Goal: Task Accomplishment & Management: Use online tool/utility

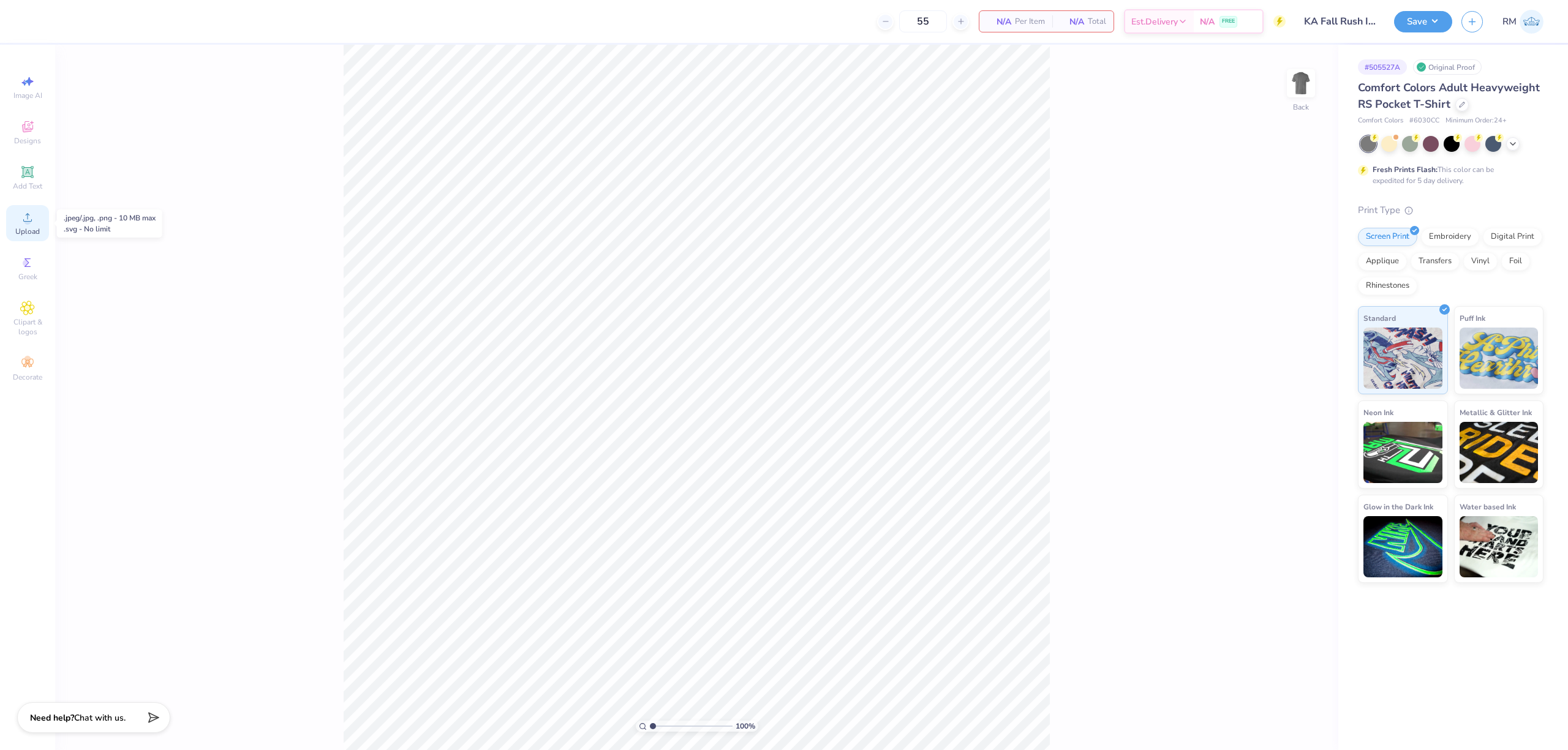
click at [40, 226] on div "Upload" at bounding box center [28, 222] width 43 height 36
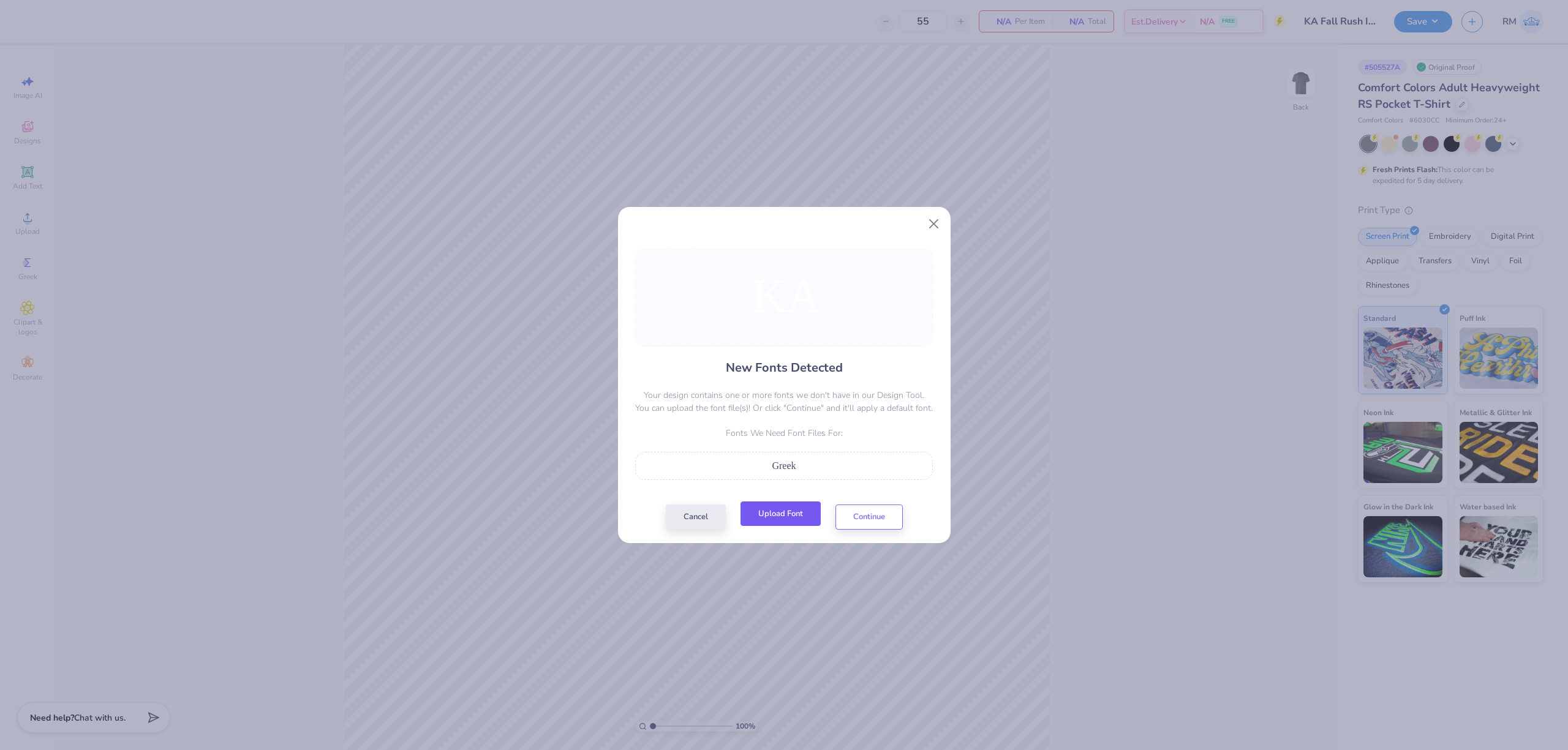
click at [792, 509] on button "Upload Font" at bounding box center [780, 514] width 80 height 25
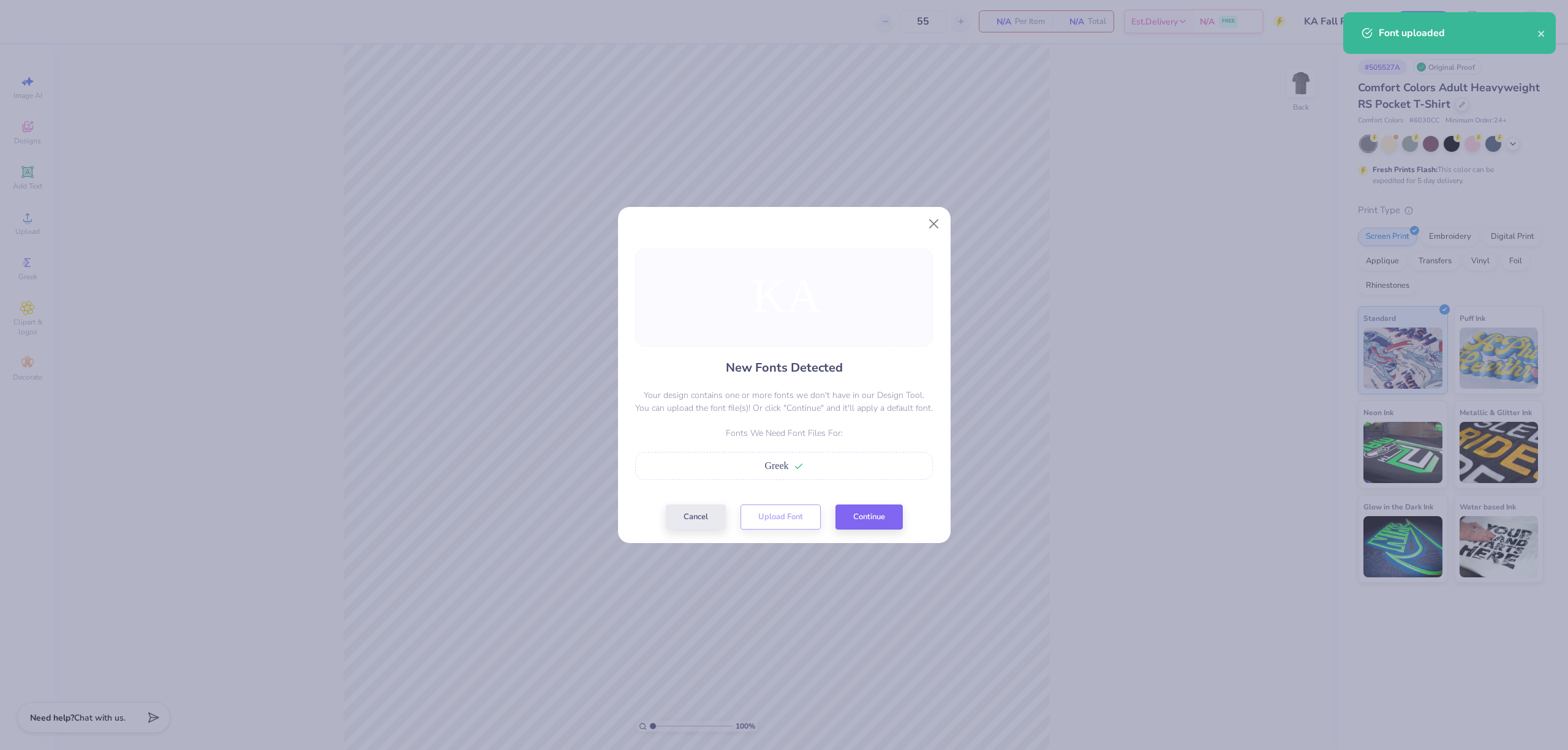
click at [904, 516] on div "New Fonts Detected Your design contains one or more fonts we don't have in our …" at bounding box center [784, 389] width 305 height 281
click at [885, 516] on button "Continue" at bounding box center [869, 514] width 67 height 25
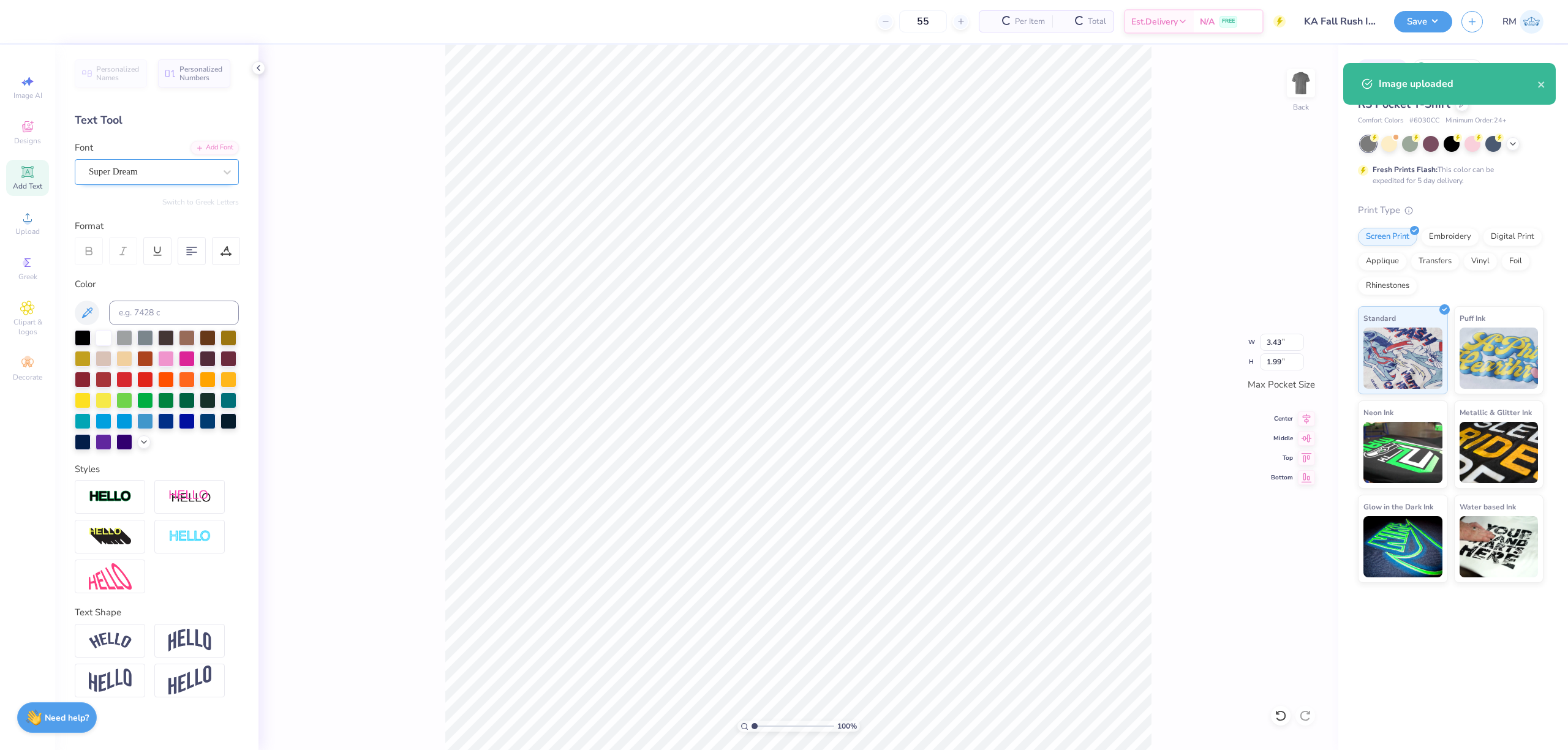
click at [194, 180] on div "Super Dream" at bounding box center [152, 171] width 128 height 19
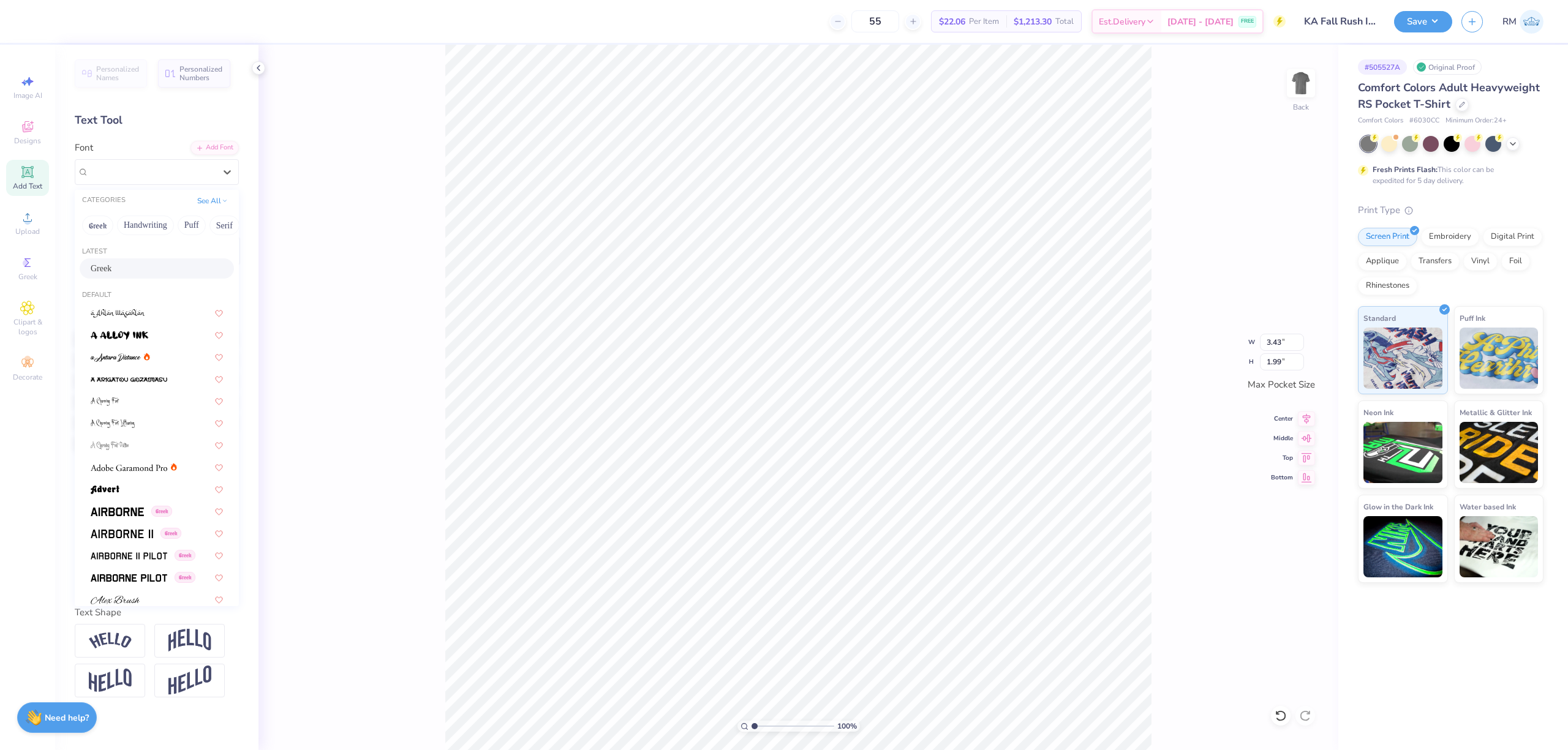
click at [137, 267] on div "Greek" at bounding box center [156, 268] width 132 height 13
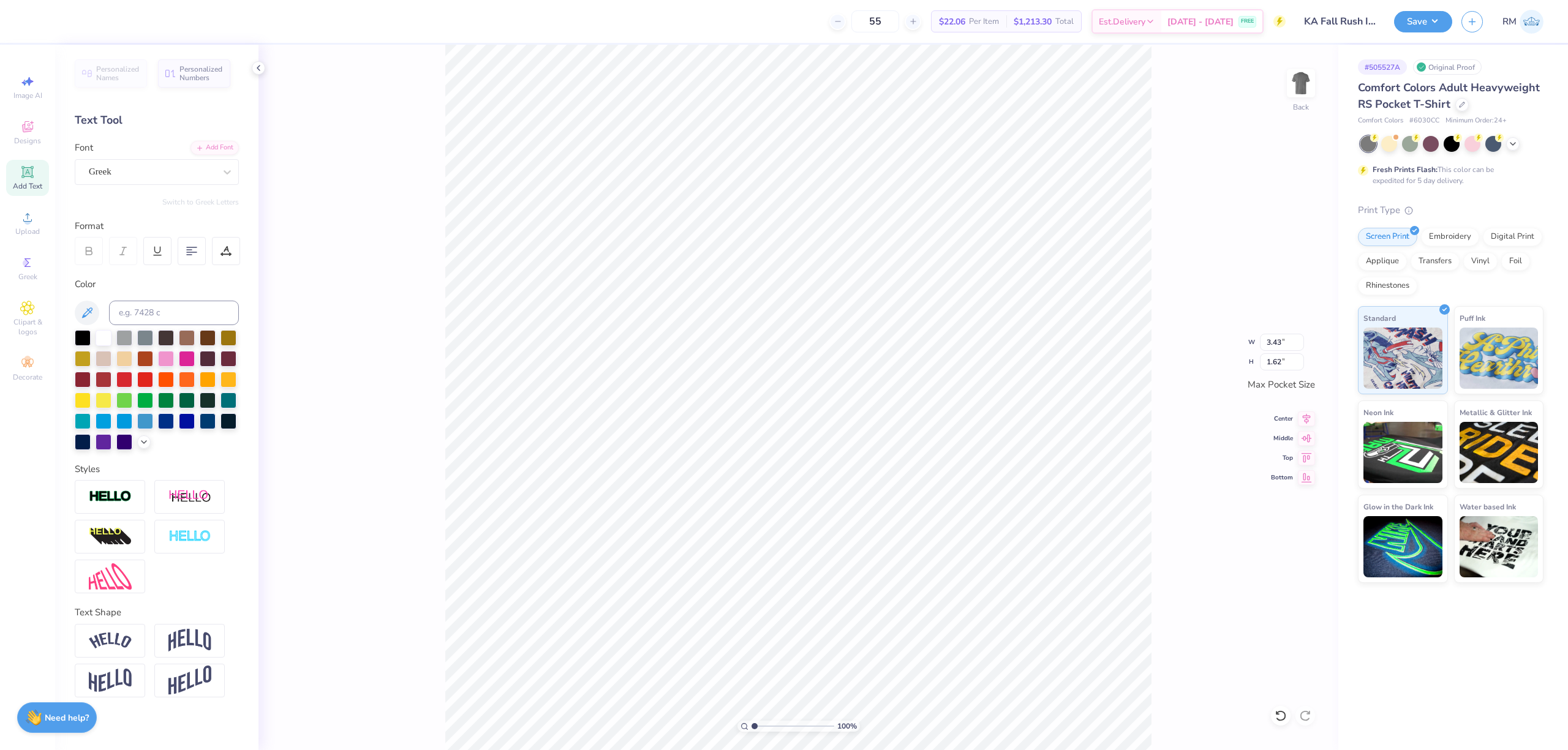
type input "1.62"
click at [1309, 81] on img at bounding box center [1301, 83] width 49 height 49
click at [26, 219] on circle at bounding box center [27, 221] width 7 height 7
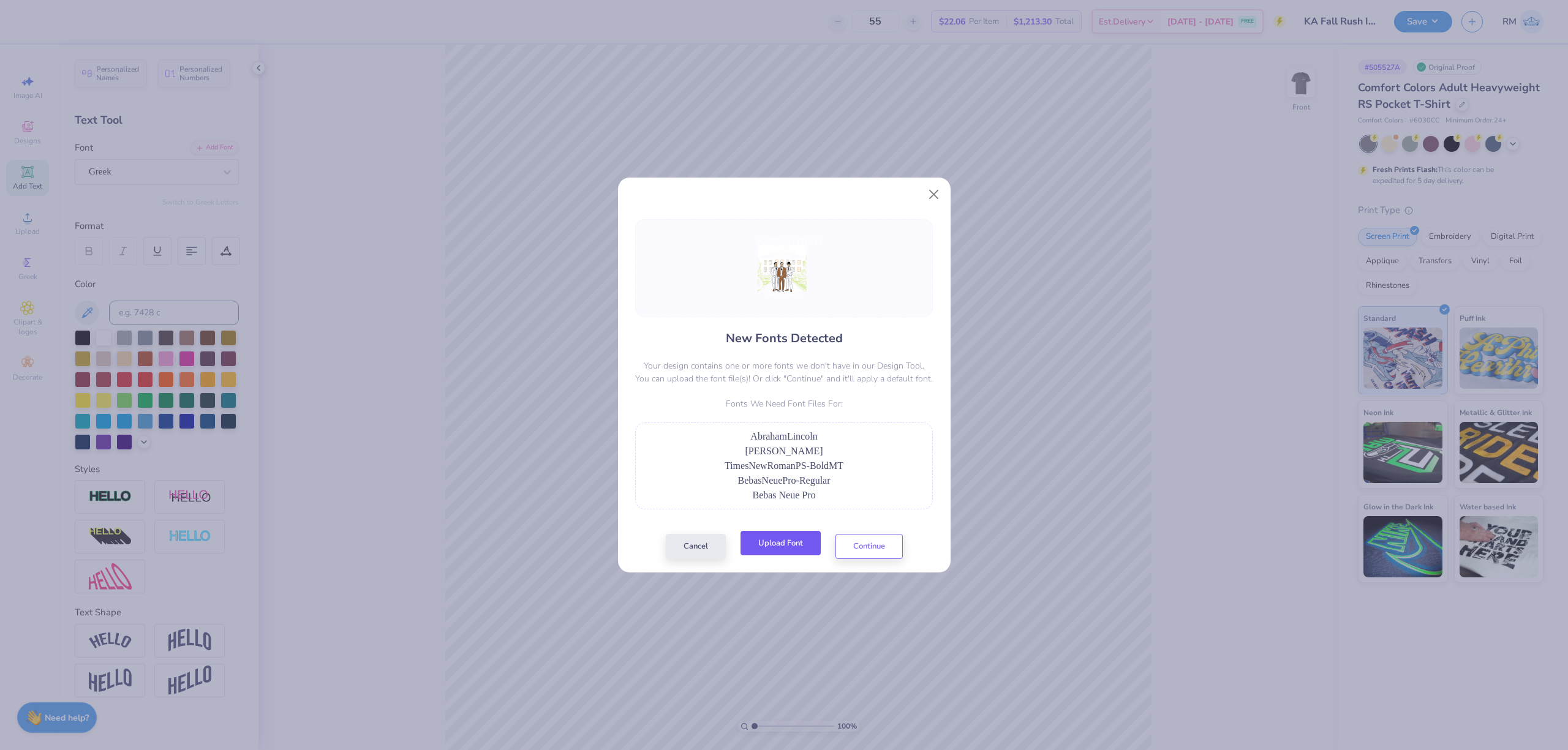
click at [780, 554] on button "Upload Font" at bounding box center [780, 542] width 80 height 25
click at [758, 551] on button "Upload Font" at bounding box center [780, 542] width 80 height 25
click at [881, 536] on button "Continue" at bounding box center [869, 542] width 67 height 25
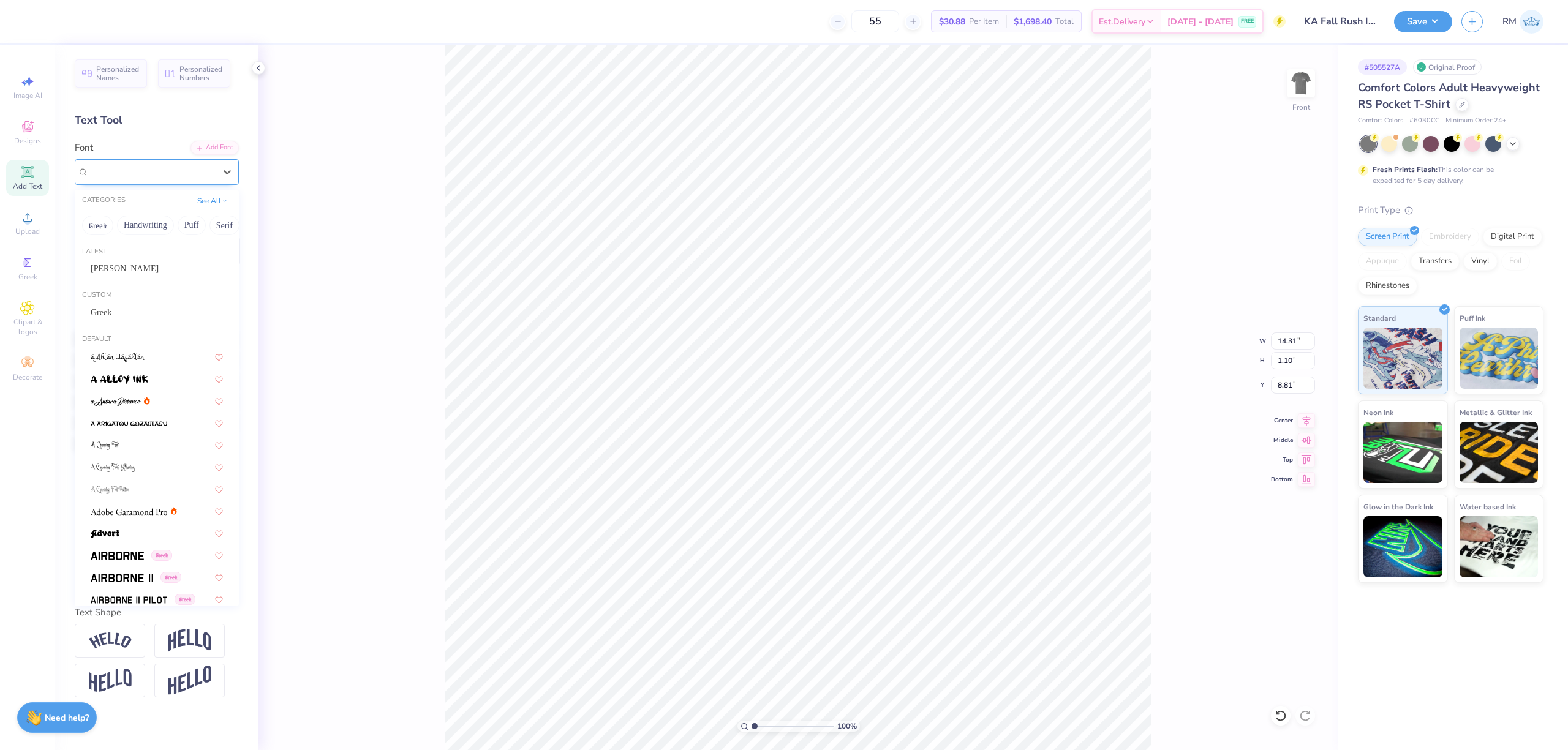
click at [160, 177] on div "Super Dream" at bounding box center [152, 171] width 128 height 19
click at [152, 271] on div "[PERSON_NAME]" at bounding box center [156, 268] width 132 height 13
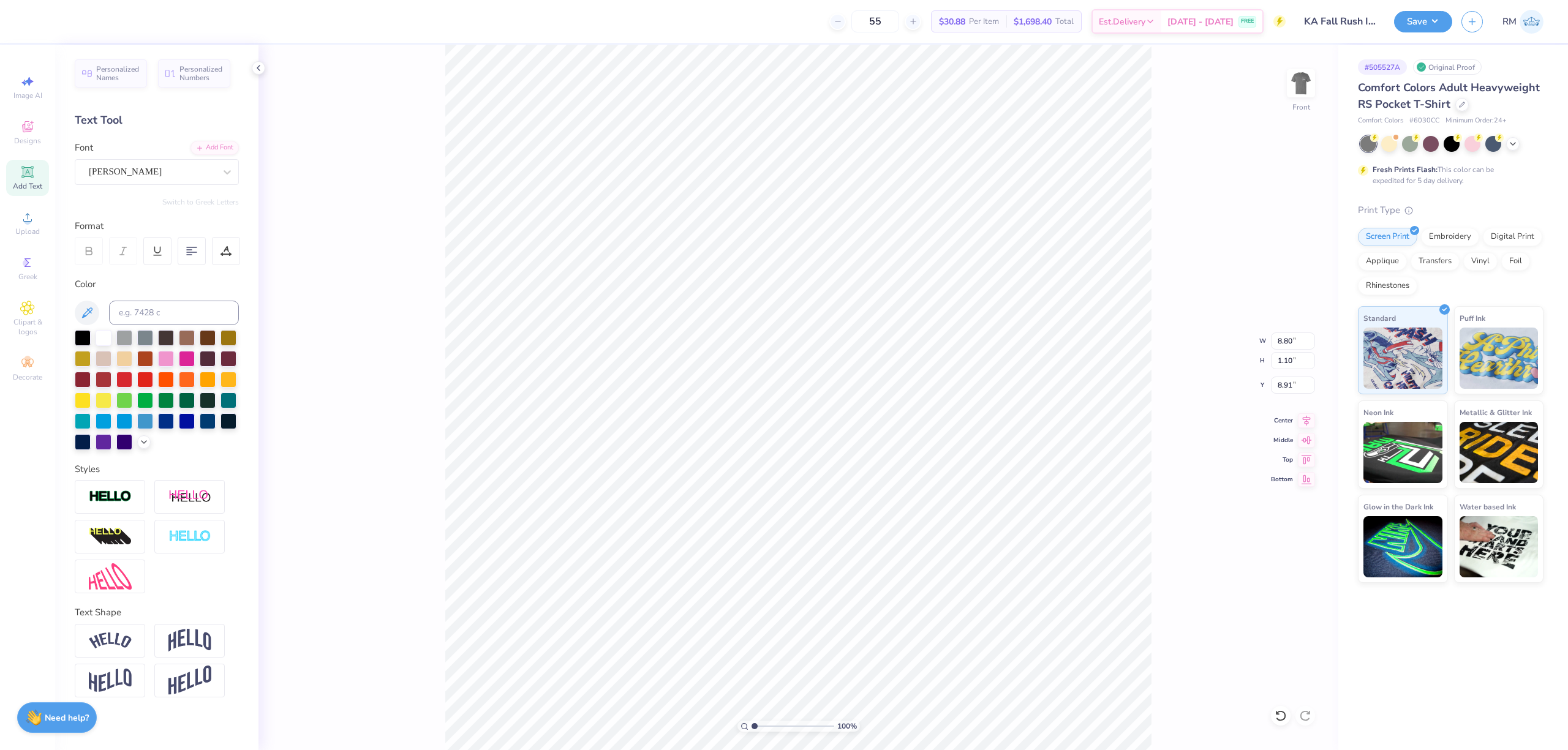
type input "8.80"
type input "8.91"
click at [1302, 420] on icon at bounding box center [1306, 419] width 17 height 15
type input "8.80"
type input "1.10"
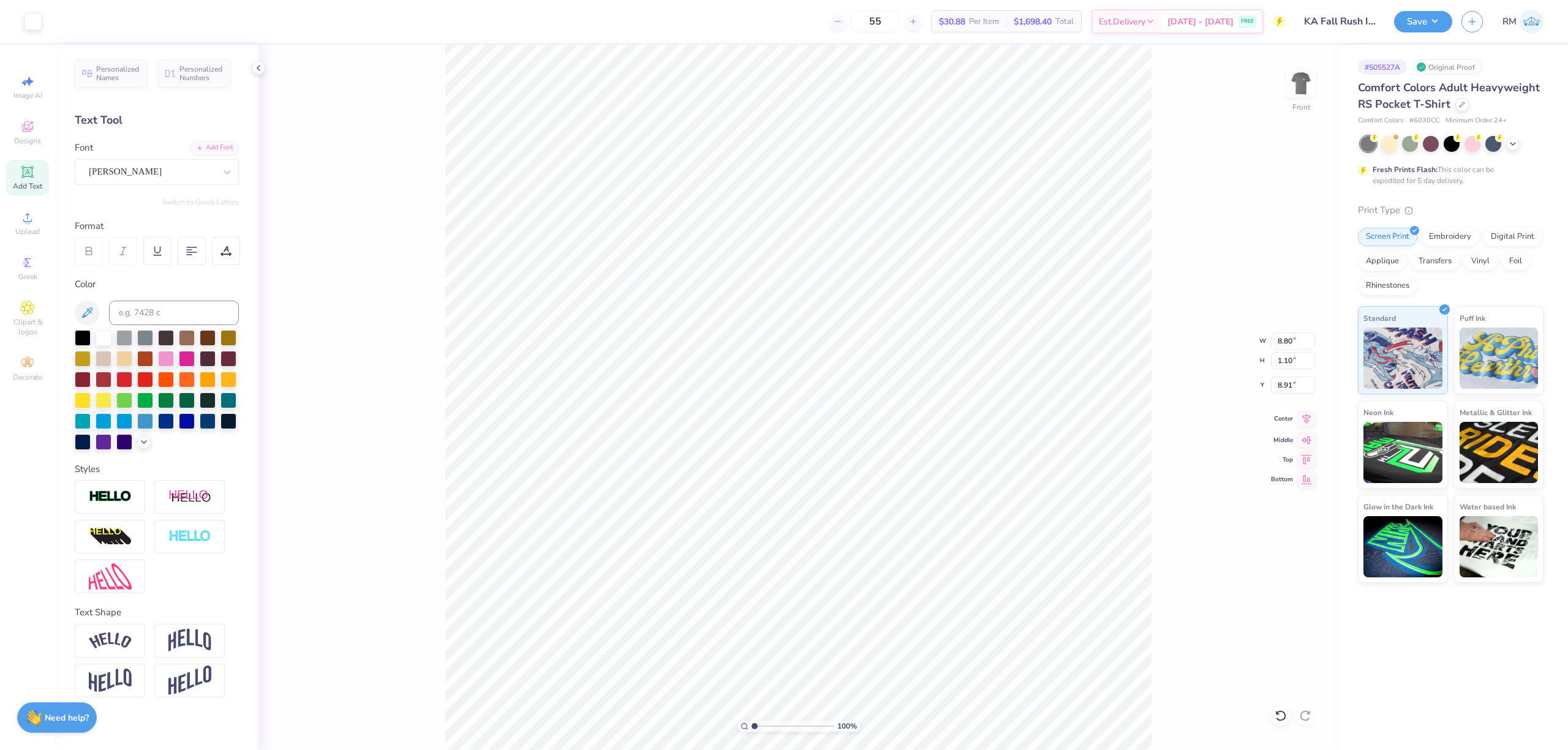
type input "8.91"
click at [1310, 415] on icon at bounding box center [1306, 419] width 17 height 15
type input "5.51"
type input "0.63"
type input "18.59"
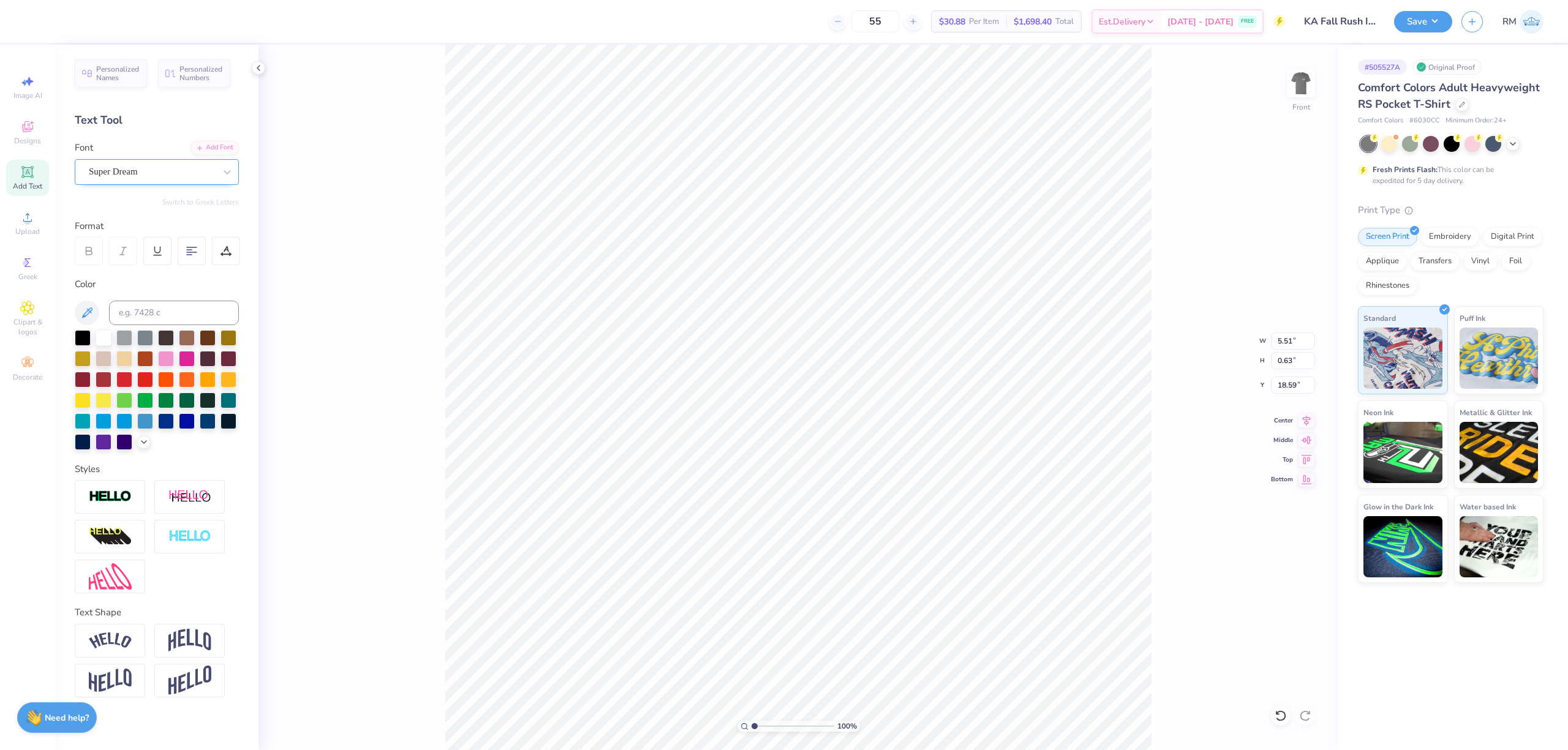
click at [160, 167] on div "Super Dream" at bounding box center [152, 171] width 128 height 19
click at [152, 333] on span "Times New Roman" at bounding box center [123, 335] width 66 height 13
type input "[PERSON_NAME]"
type input "6.01"
type input "0.59"
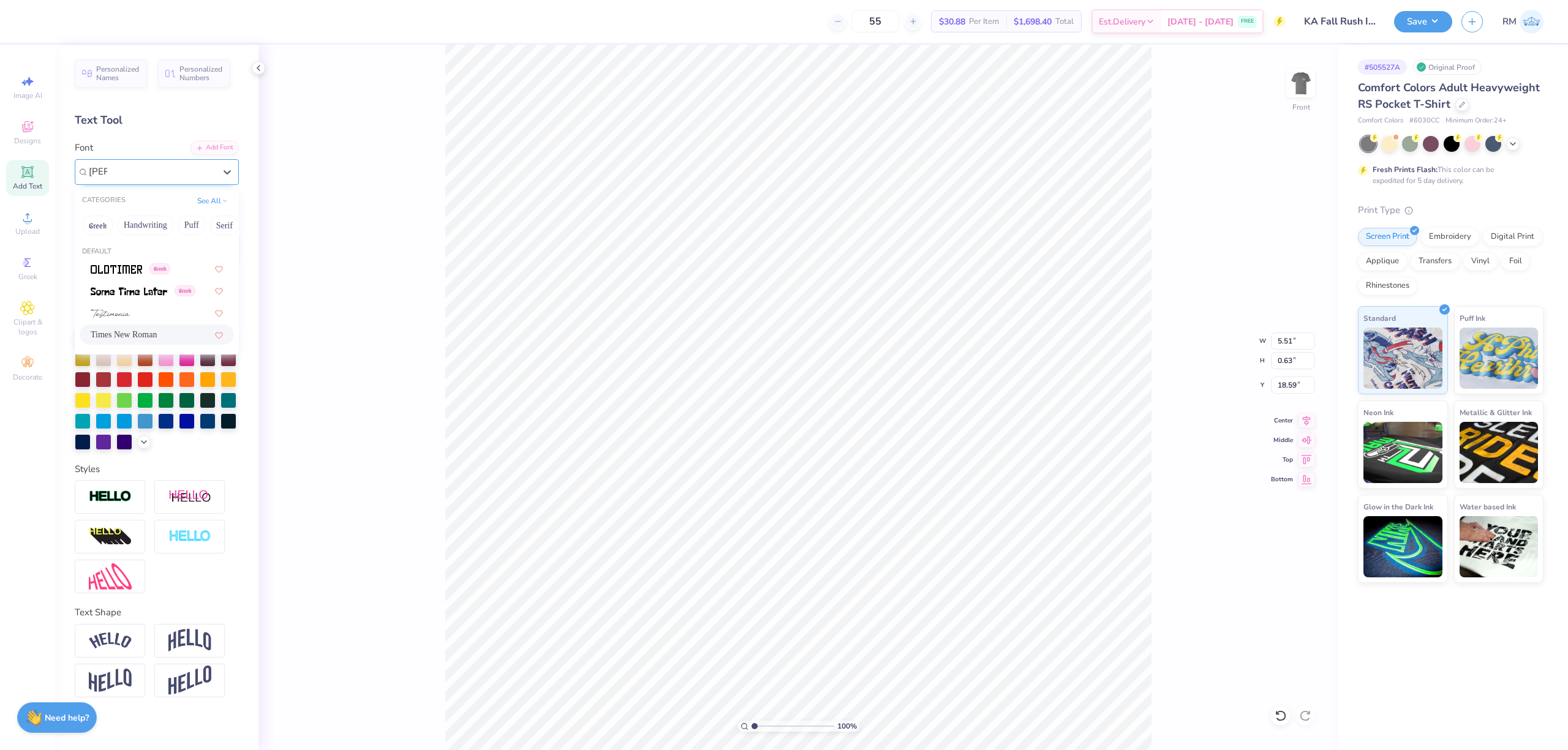
type input "18.62"
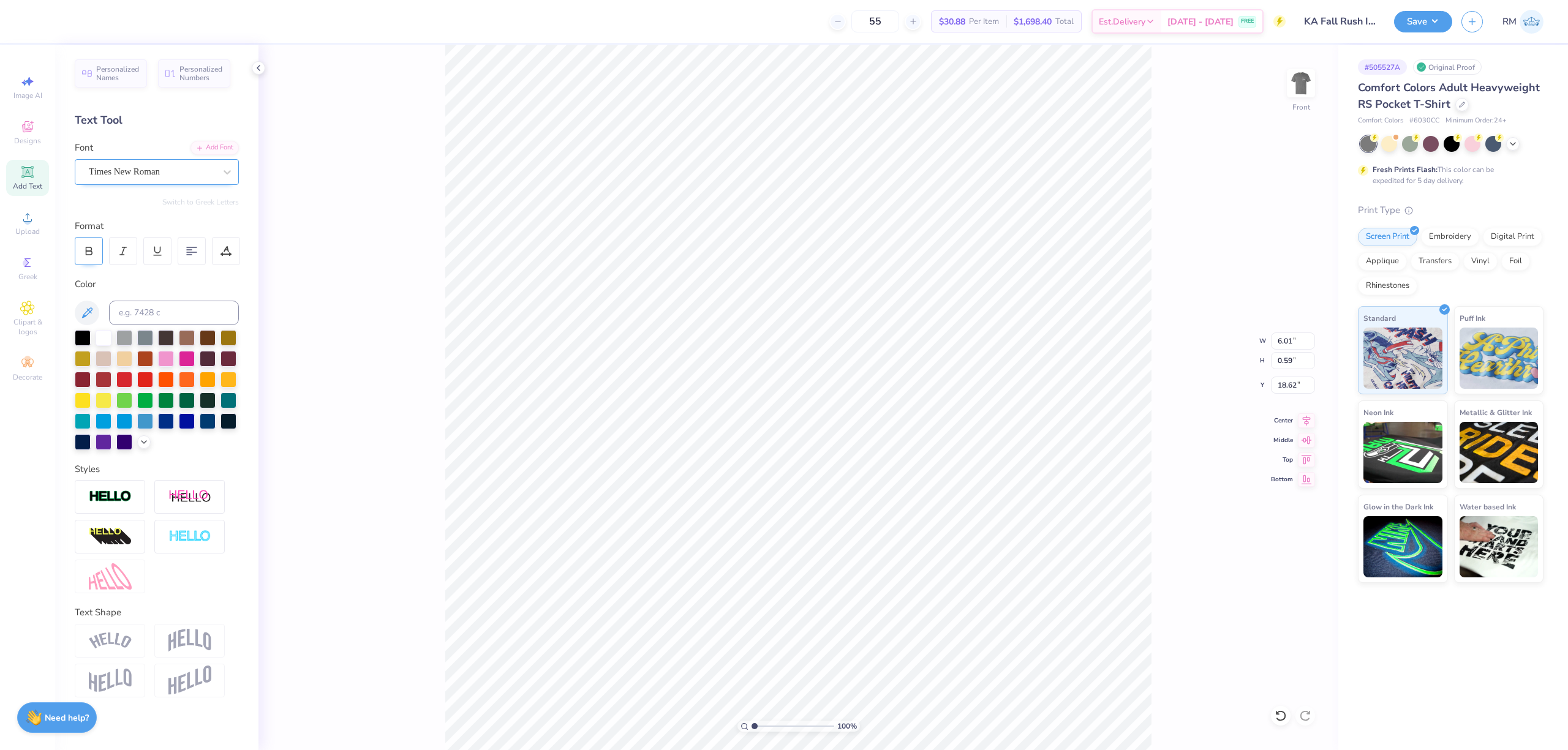
click at [89, 251] on icon at bounding box center [89, 253] width 7 height 4
type input "6.35"
type input "0.62"
type input "18.61"
click at [1306, 415] on icon at bounding box center [1306, 418] width 8 height 10
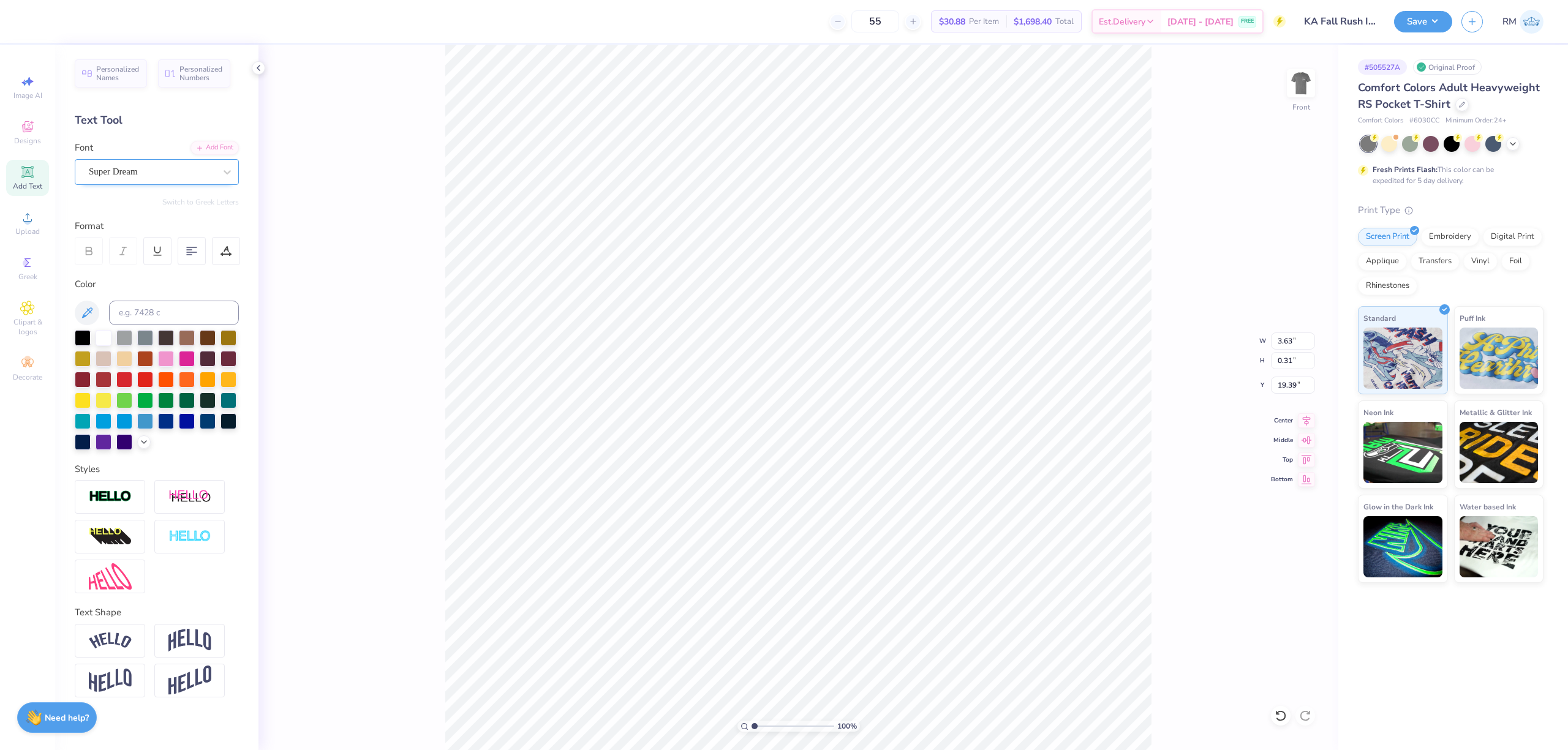
click at [176, 171] on div "Super Dream" at bounding box center [152, 171] width 128 height 19
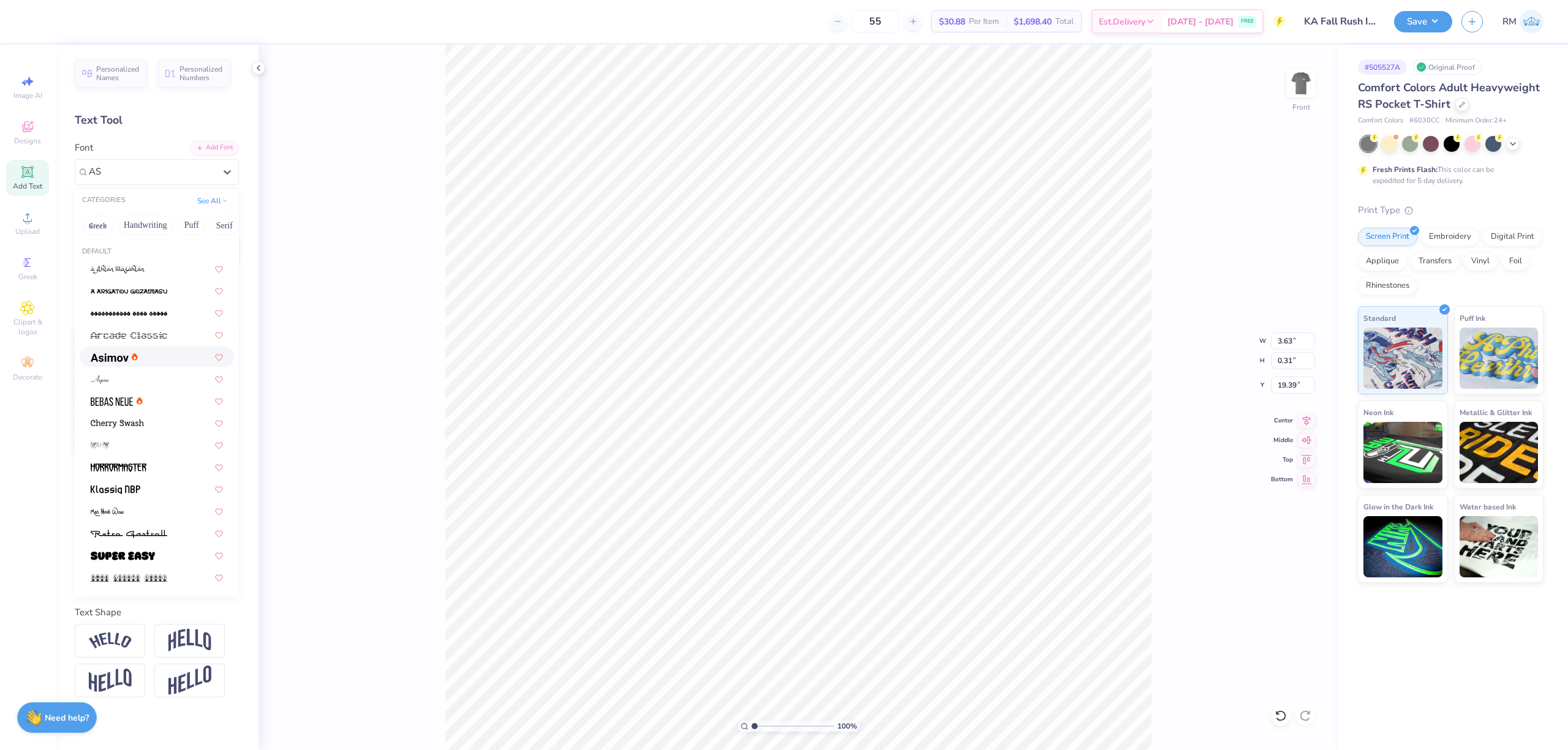
click at [142, 349] on div at bounding box center [156, 356] width 155 height 20
type input "AS"
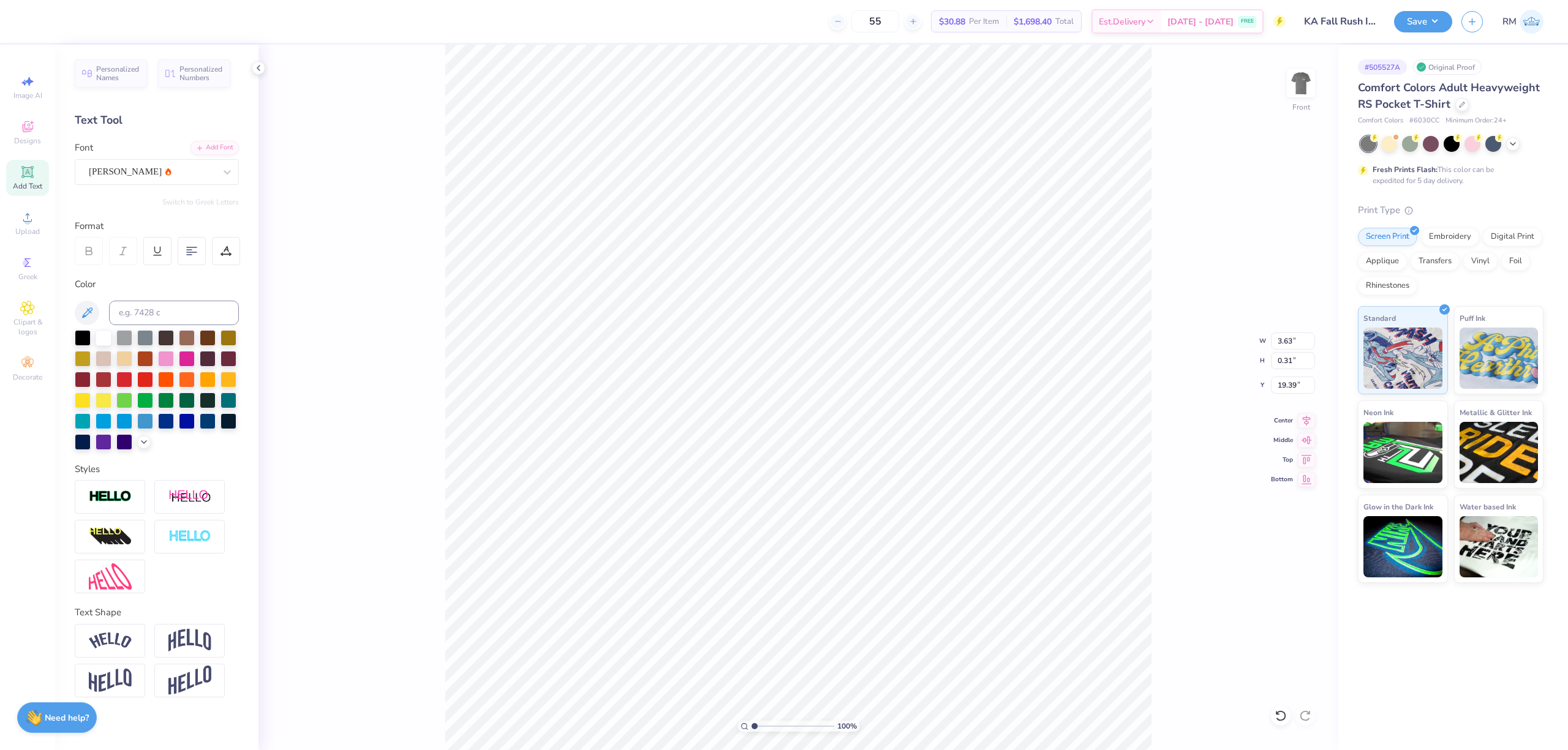
type input "0.29"
type input "19.43"
click at [90, 249] on icon at bounding box center [88, 251] width 11 height 11
click at [1304, 414] on icon at bounding box center [1306, 419] width 17 height 15
click at [1283, 338] on input "8.80" at bounding box center [1292, 341] width 44 height 17
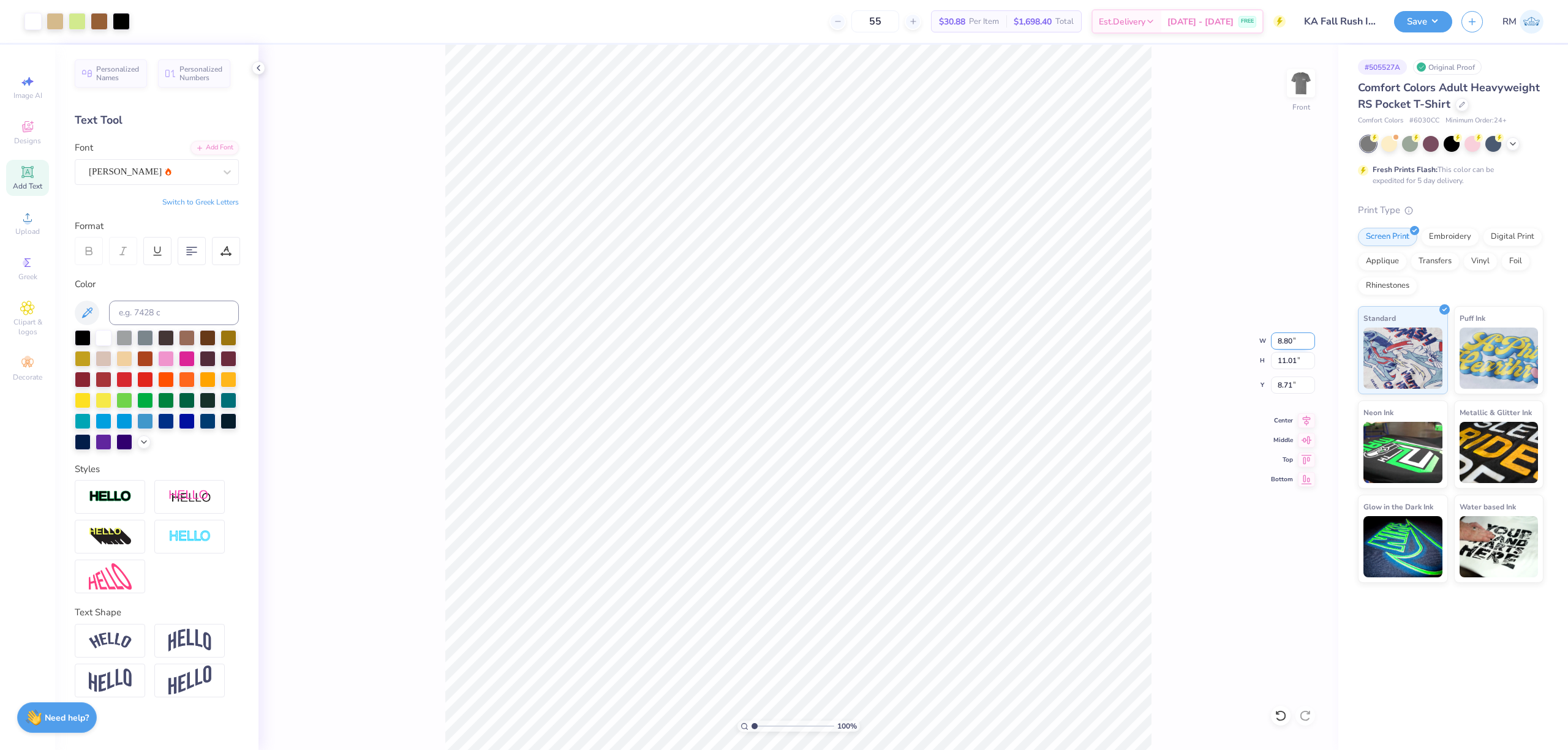
click at [1283, 338] on input "8.80" at bounding box center [1292, 341] width 44 height 17
click at [1289, 389] on input "8.71" at bounding box center [1292, 384] width 44 height 17
type input "12.00"
type input "15.01"
type input "6.71"
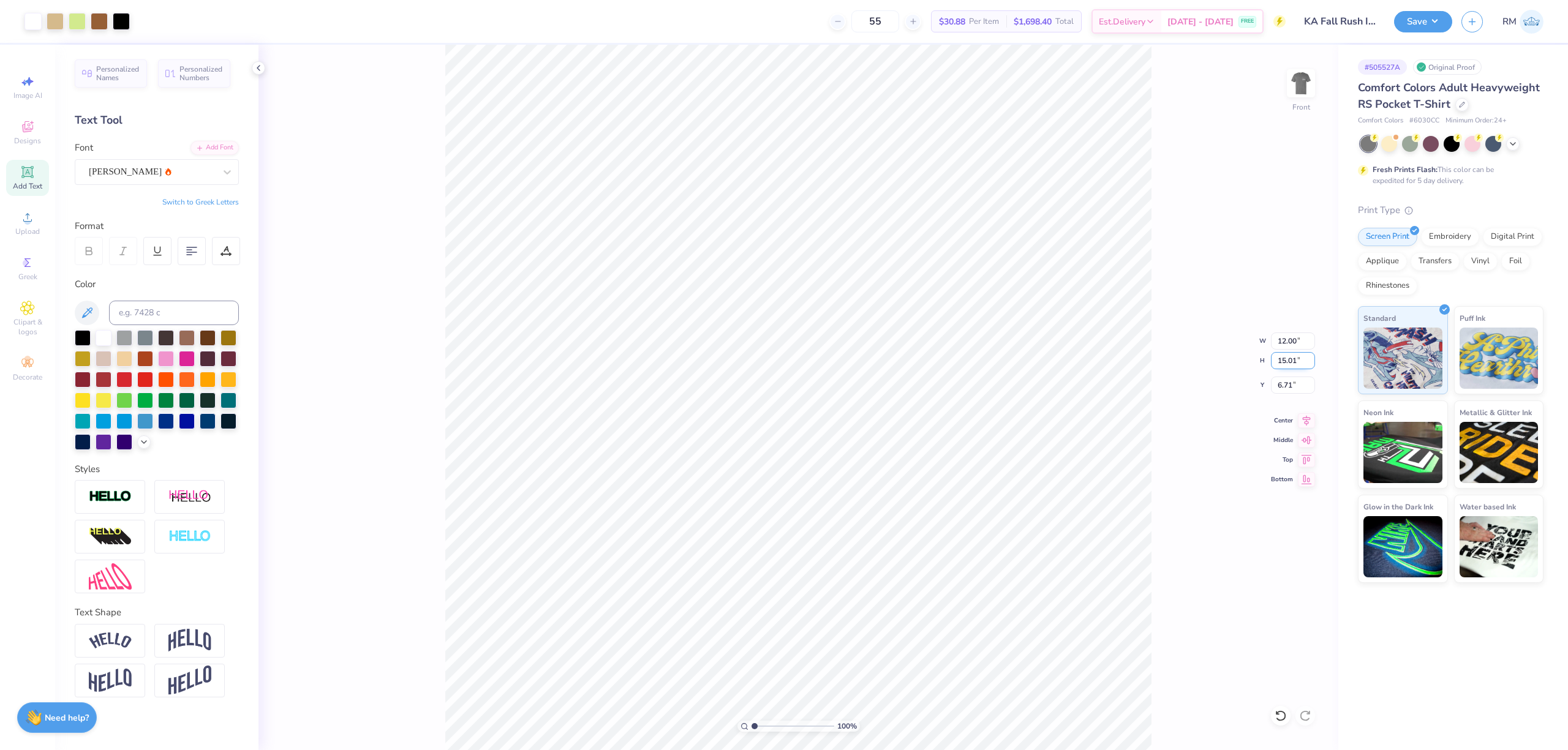
click at [1287, 360] on input "15.01" at bounding box center [1292, 360] width 44 height 17
type input "15"
click at [1287, 387] on input "6.71" at bounding box center [1292, 384] width 44 height 17
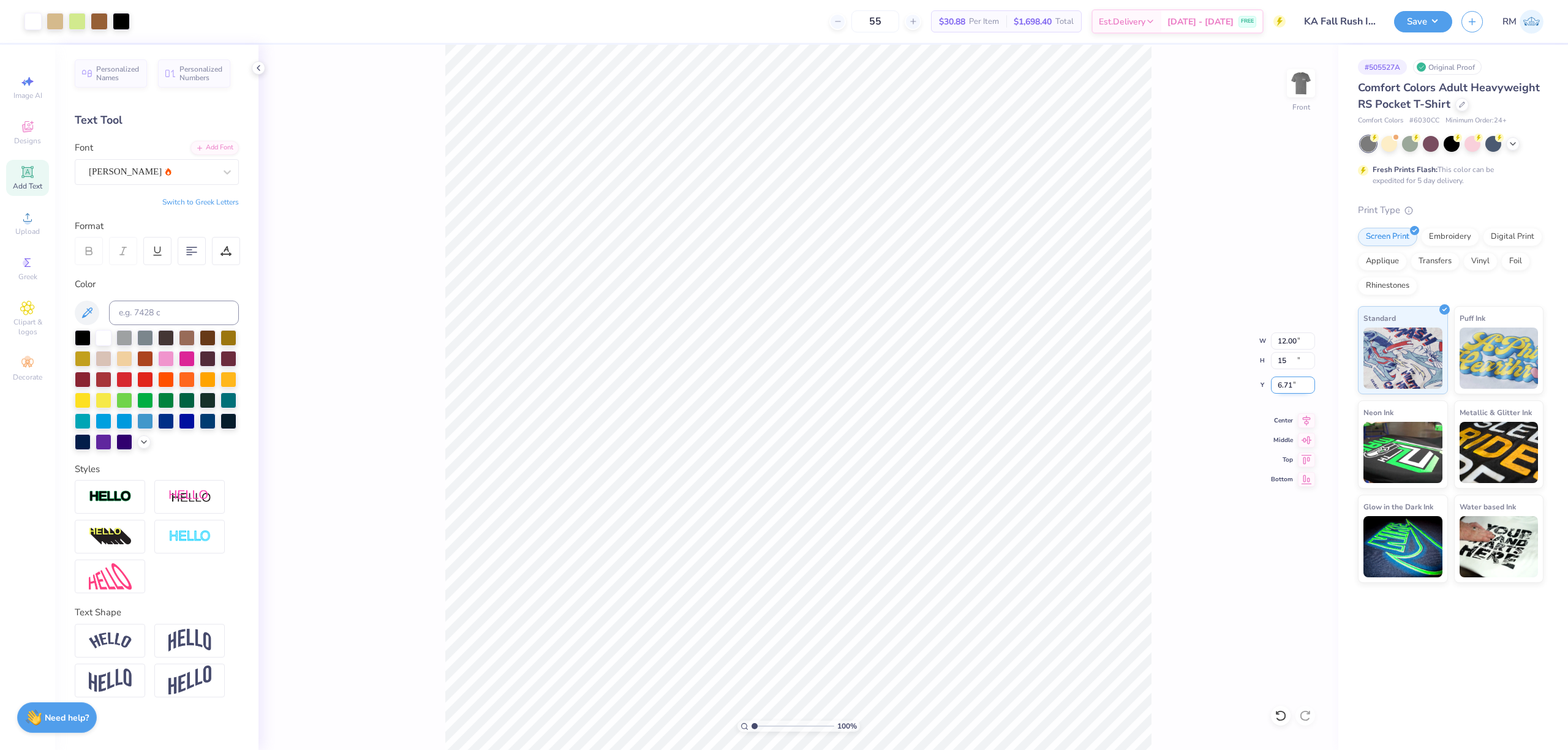
type input "11.99"
type input "15.00"
click at [1287, 387] on input "6.71" at bounding box center [1292, 384] width 44 height 17
type input "3.00"
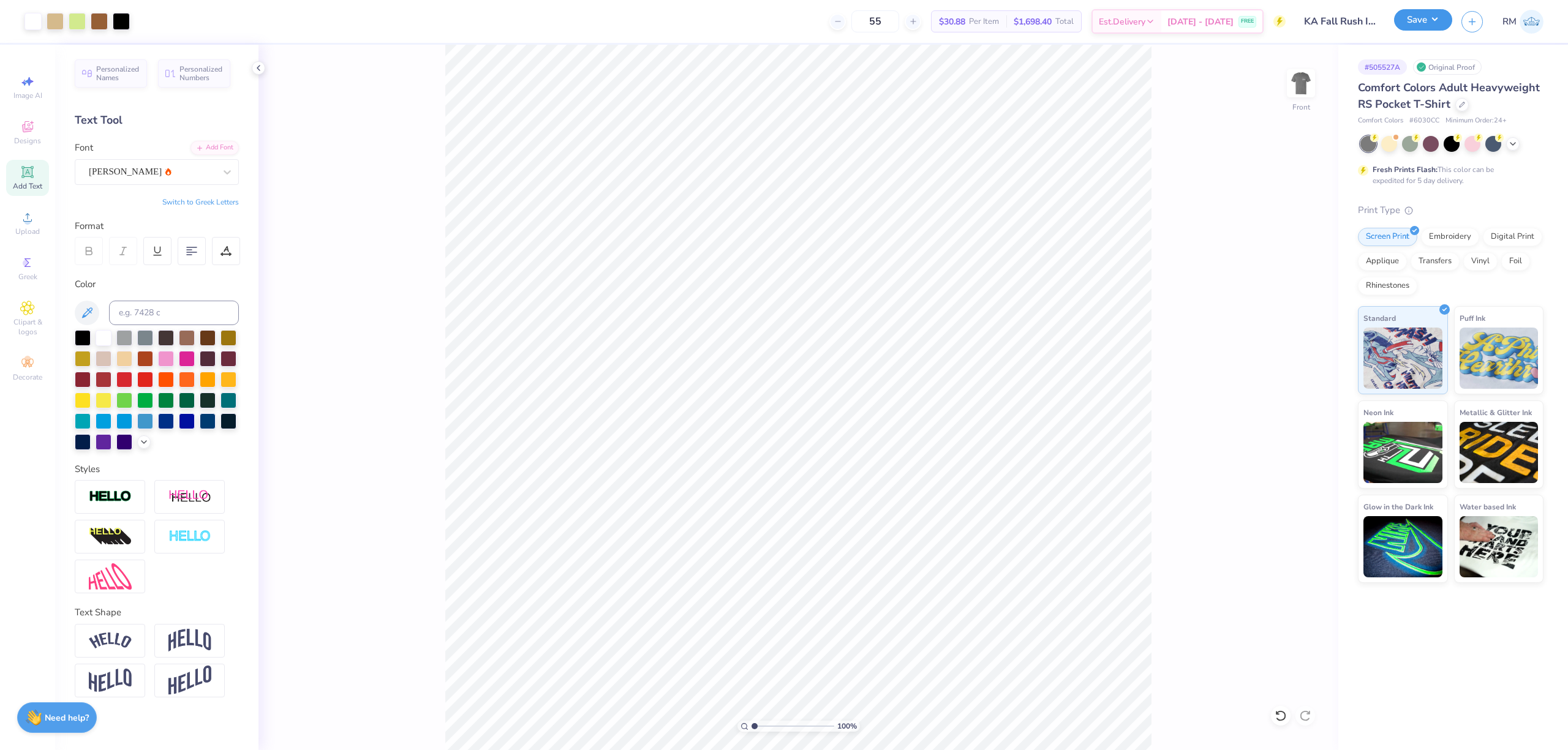
click at [1438, 23] on button "Save" at bounding box center [1423, 20] width 58 height 21
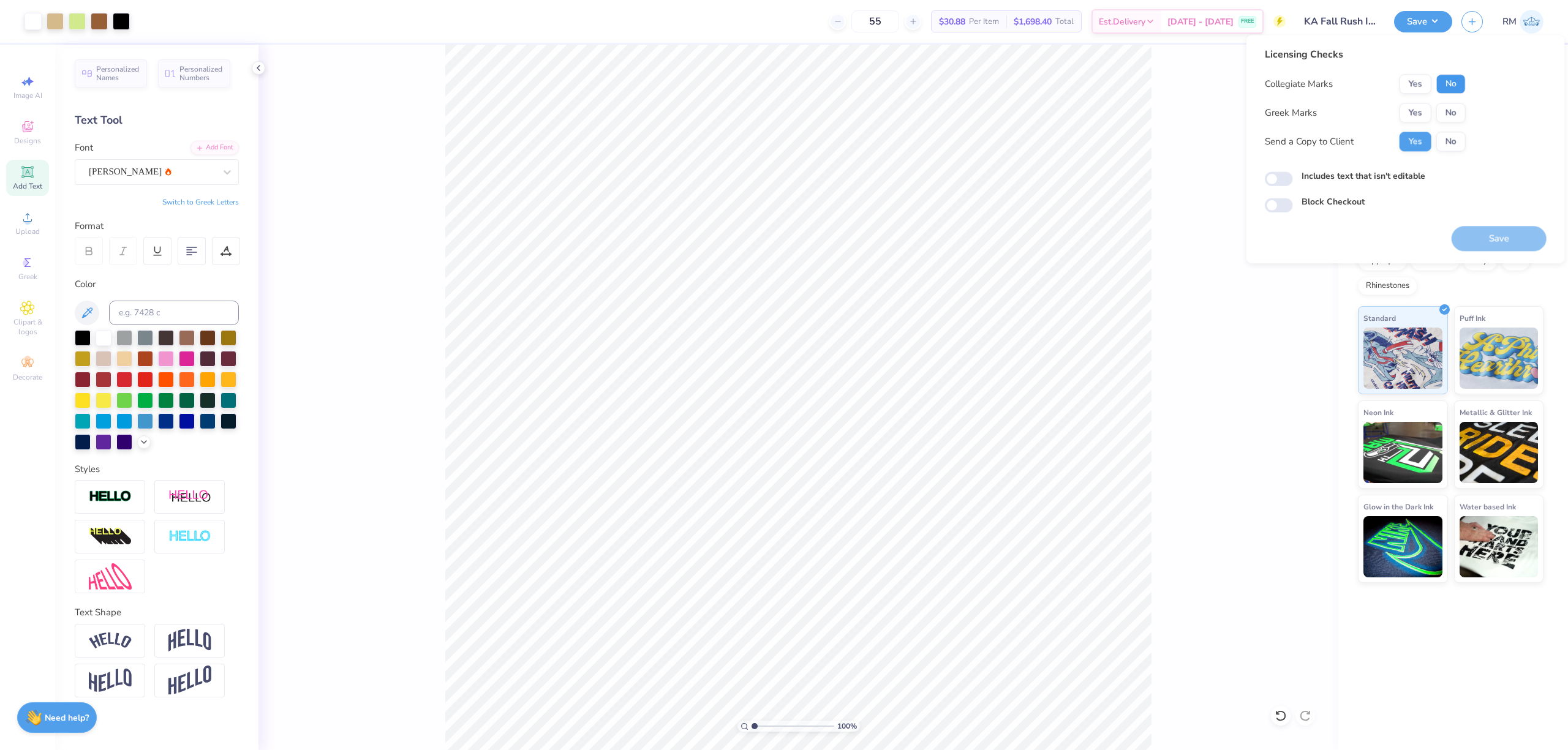
click at [1446, 79] on button "No" at bounding box center [1451, 84] width 30 height 20
click at [1416, 106] on button "Yes" at bounding box center [1415, 112] width 32 height 20
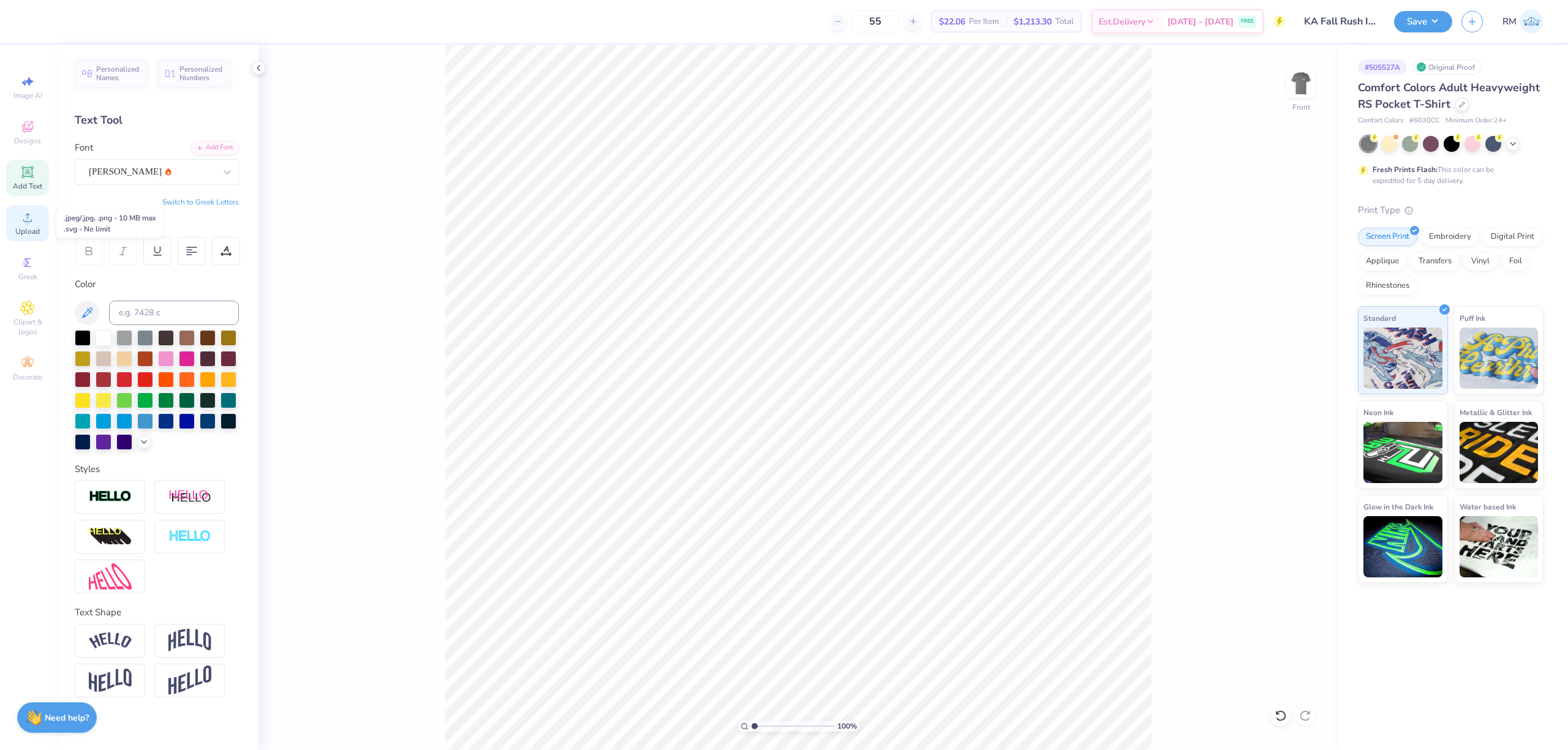
click at [25, 225] on div "Upload" at bounding box center [28, 222] width 43 height 36
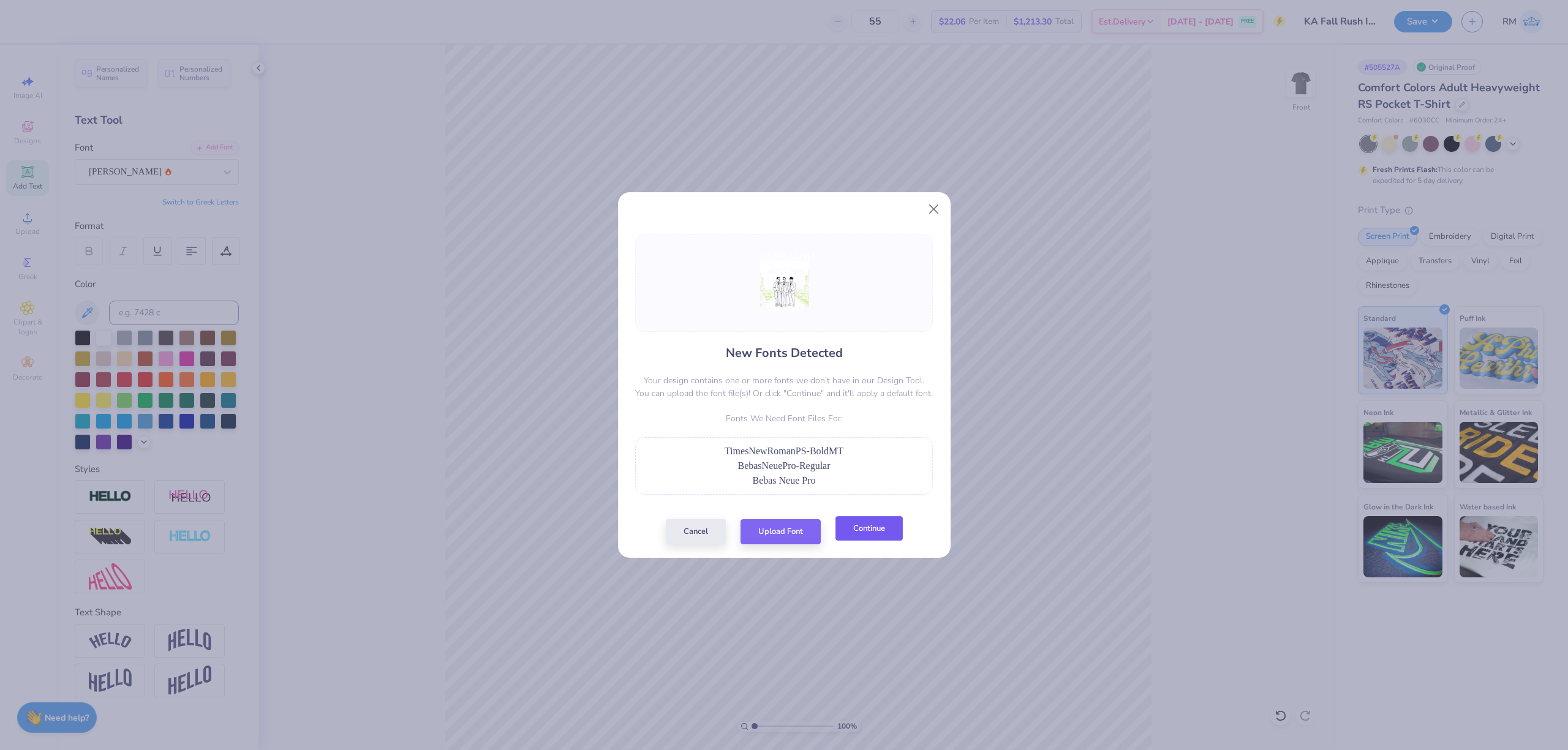
click at [871, 535] on button "Continue" at bounding box center [869, 528] width 67 height 25
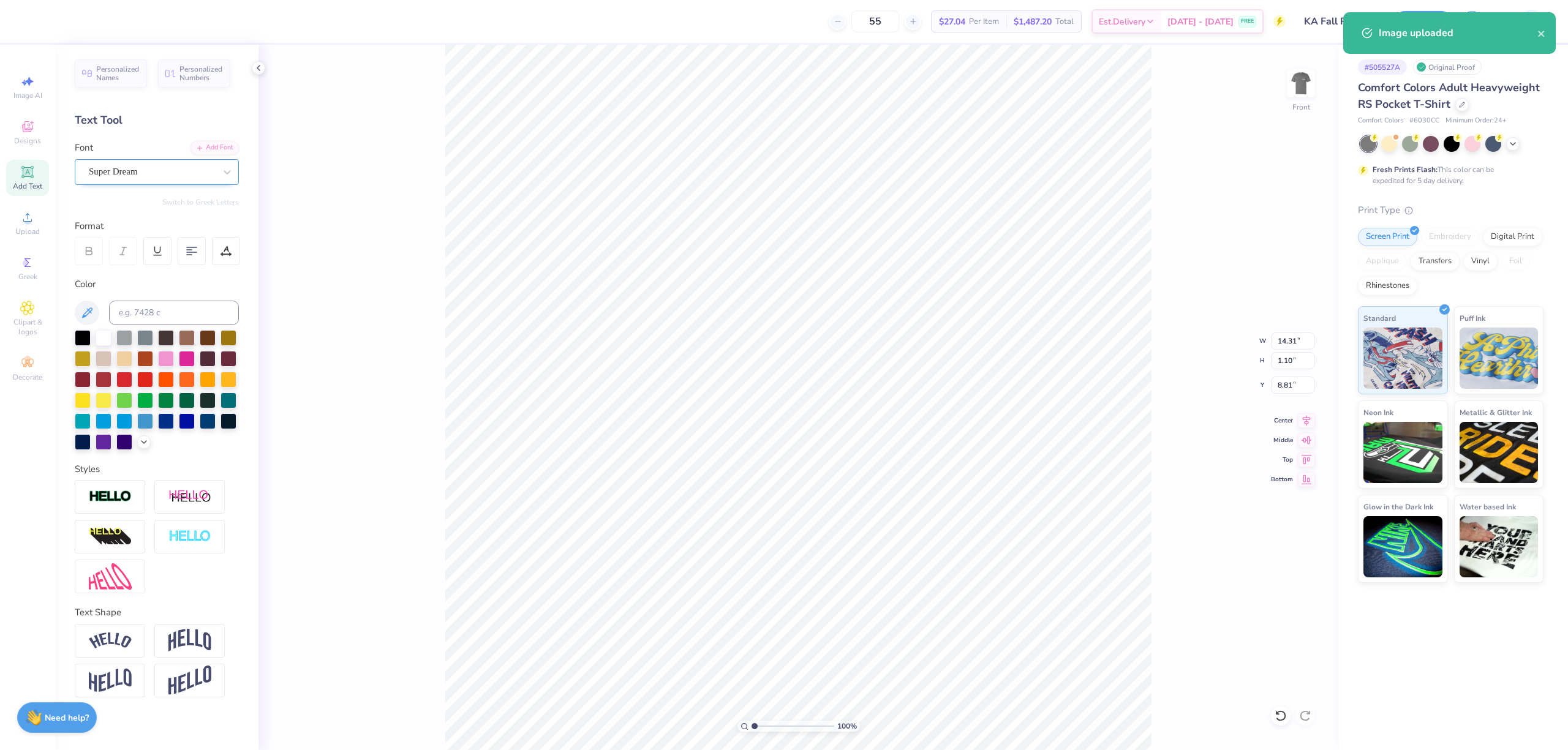
click at [162, 174] on div "Super Dream" at bounding box center [152, 171] width 128 height 19
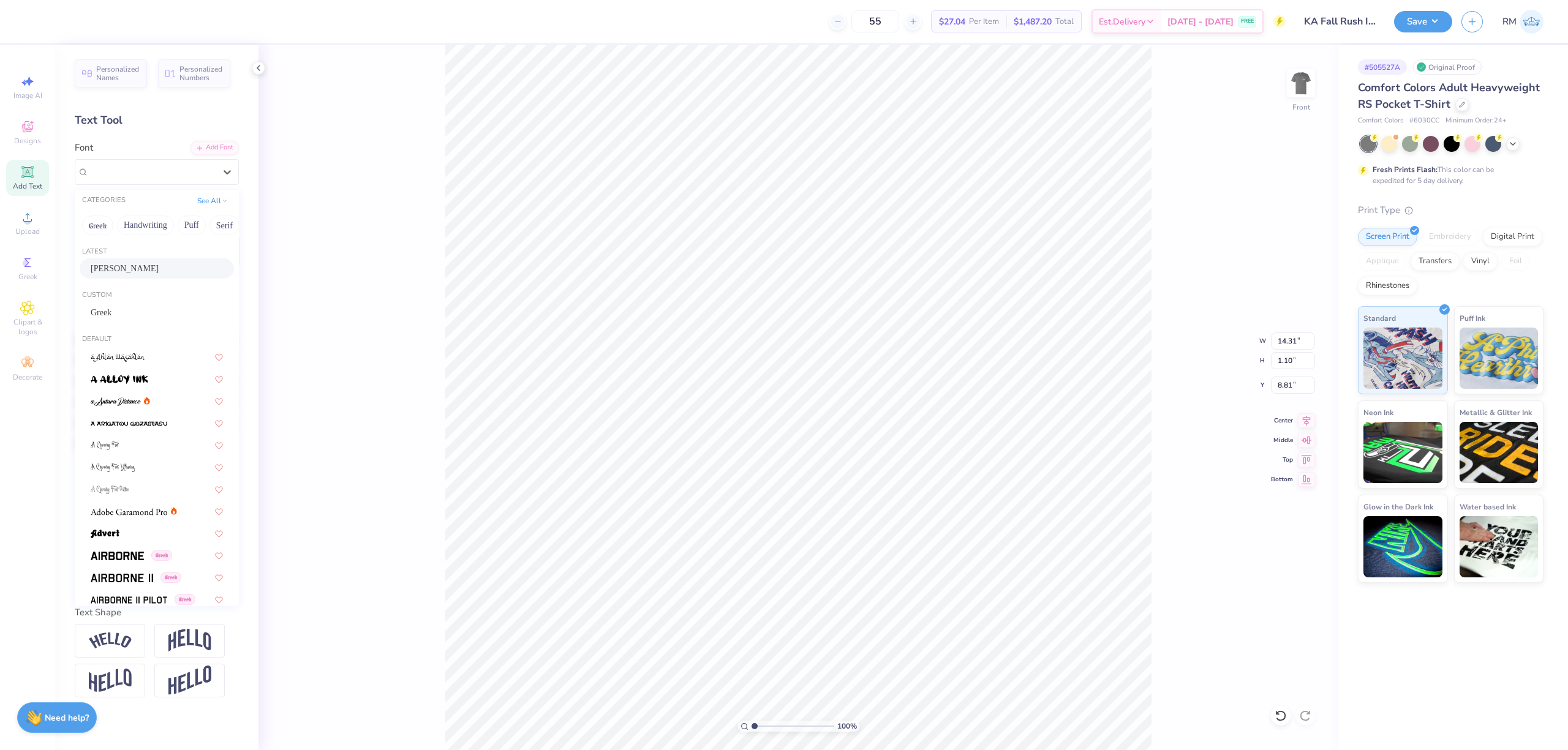
click at [167, 268] on div "[PERSON_NAME]" at bounding box center [156, 268] width 132 height 13
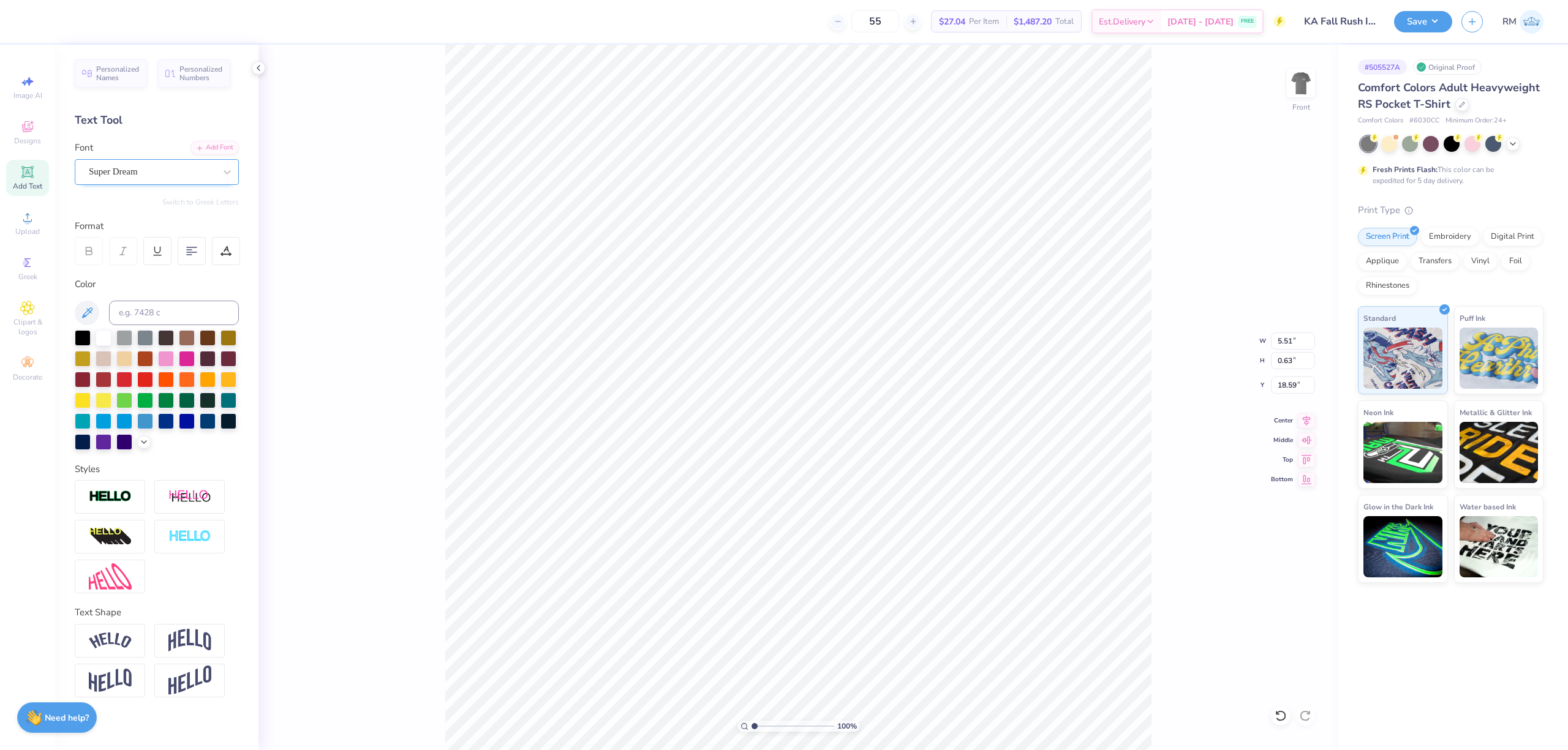
type input "5.51"
type input "0.63"
type input "18.59"
click at [156, 165] on div "Super Dream" at bounding box center [152, 171] width 128 height 19
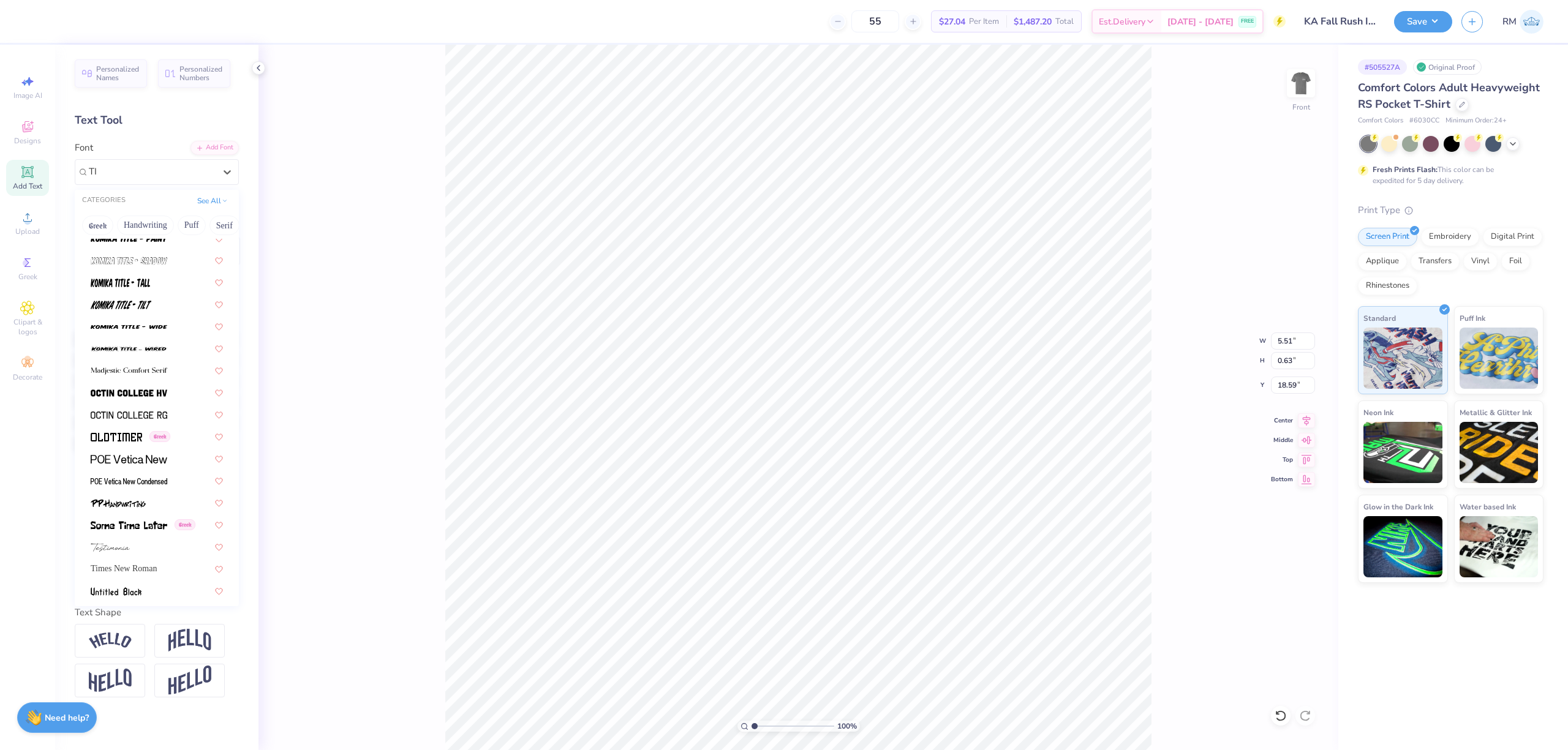
scroll to position [542, 0]
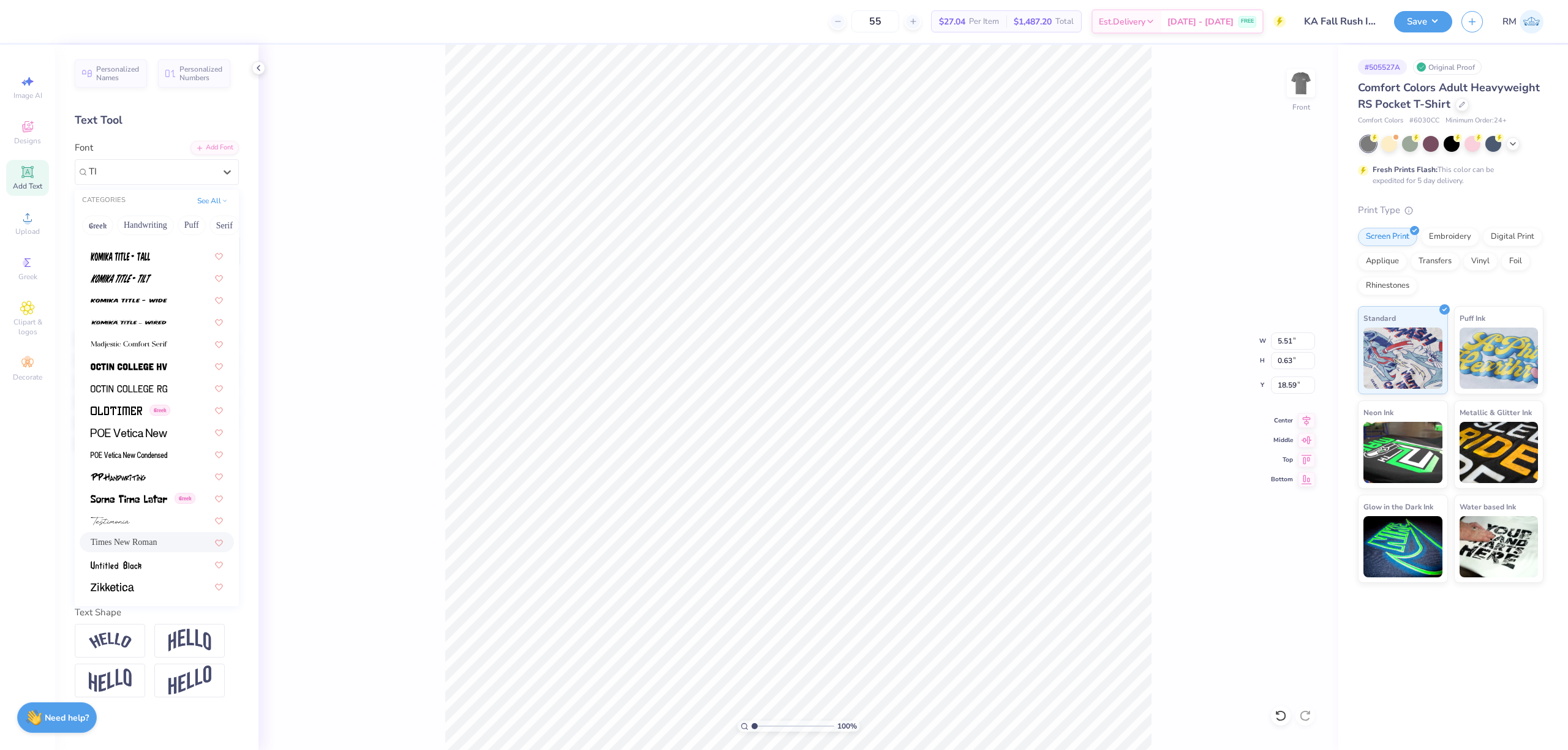
click at [159, 544] on div "Times New Roman" at bounding box center [156, 542] width 132 height 13
type input "TI"
type input "6.01"
type input "0.59"
type input "18.62"
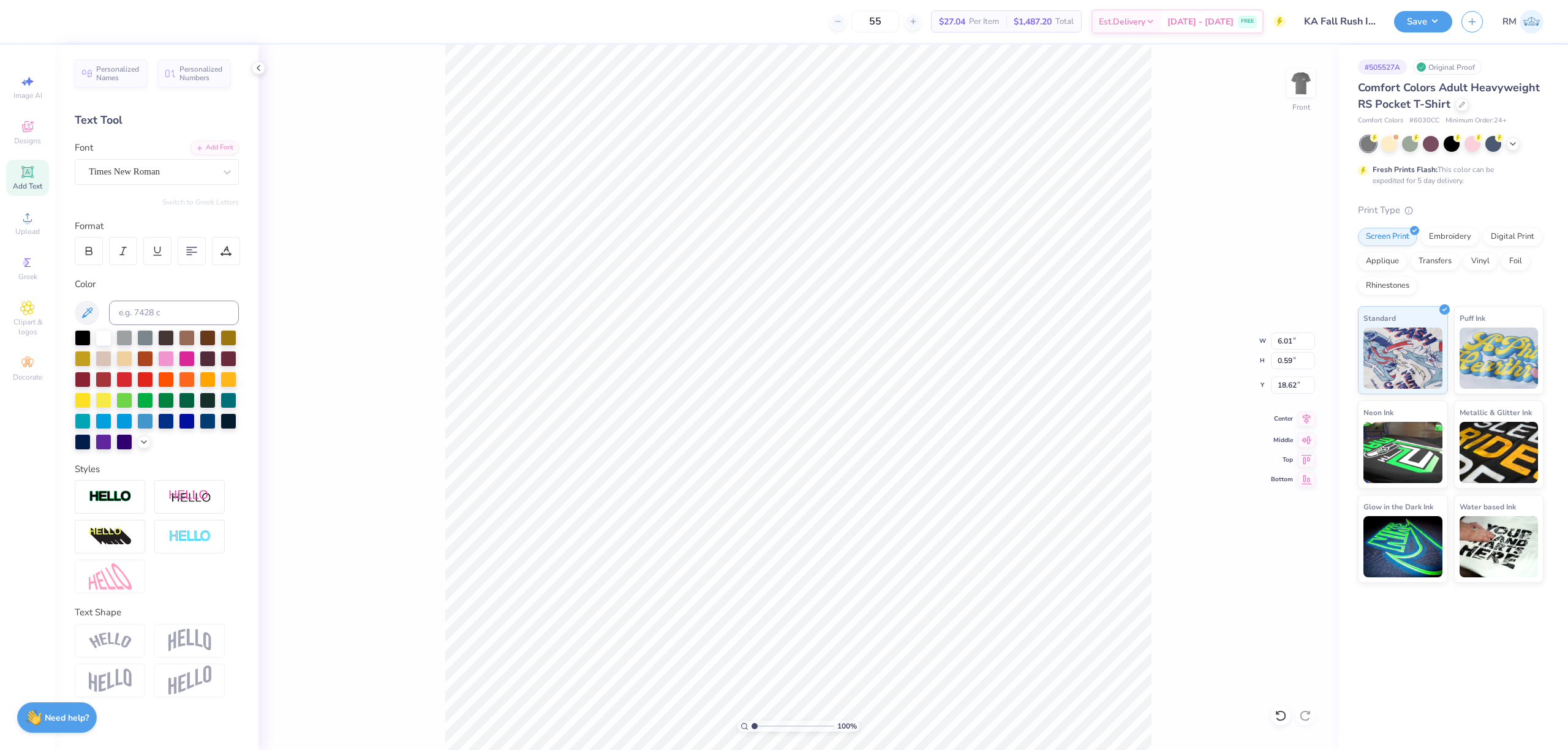
drag, startPoint x: 85, startPoint y: 248, endPoint x: 1308, endPoint y: 420, distance: 1235.0
click at [86, 249] on icon at bounding box center [88, 251] width 11 height 11
click at [1308, 420] on icon at bounding box center [1306, 418] width 8 height 10
type input "8.78"
type input "8.45"
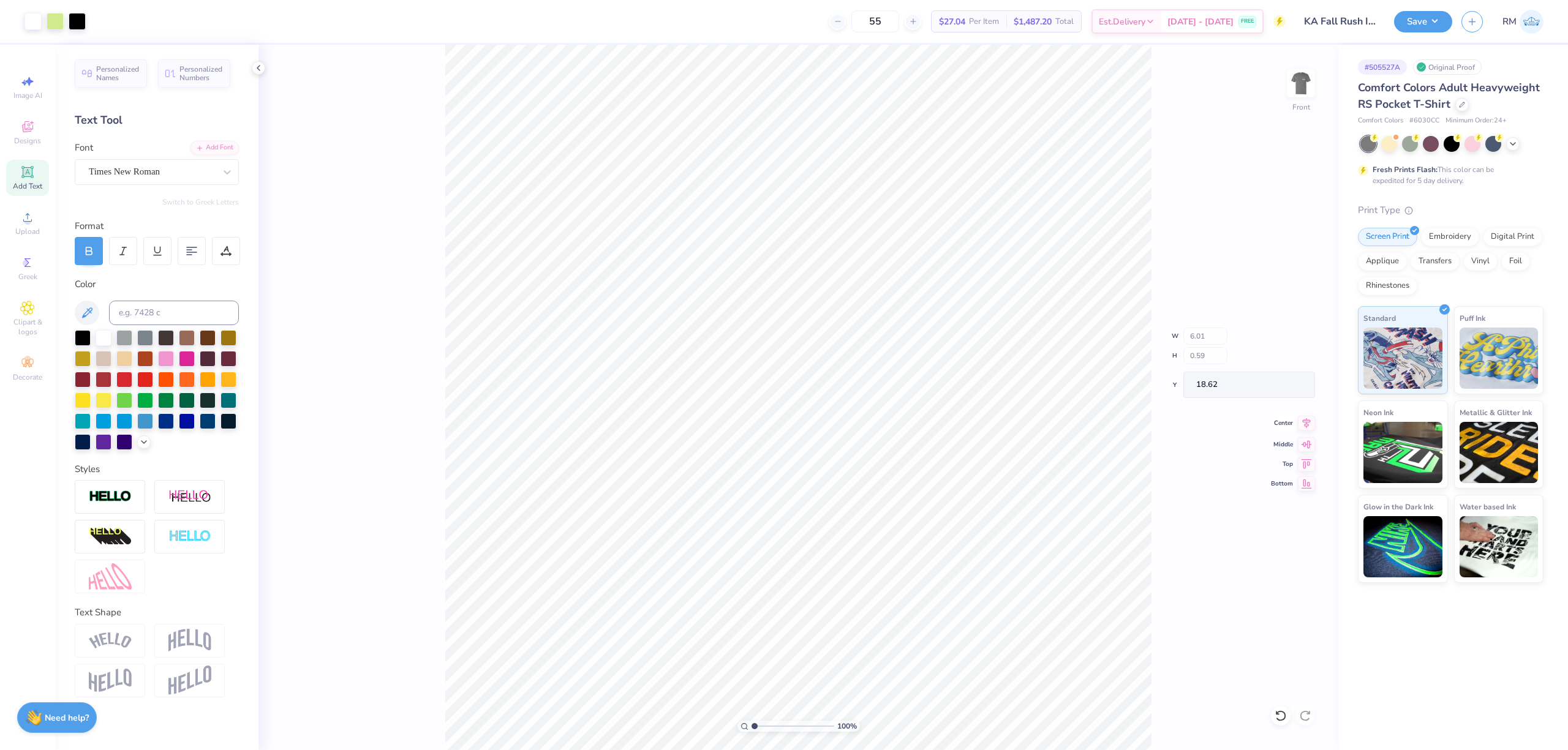
type input "10.05"
click at [1300, 422] on icon at bounding box center [1306, 419] width 17 height 15
type input "3.63"
type input "0.31"
type input "19.39"
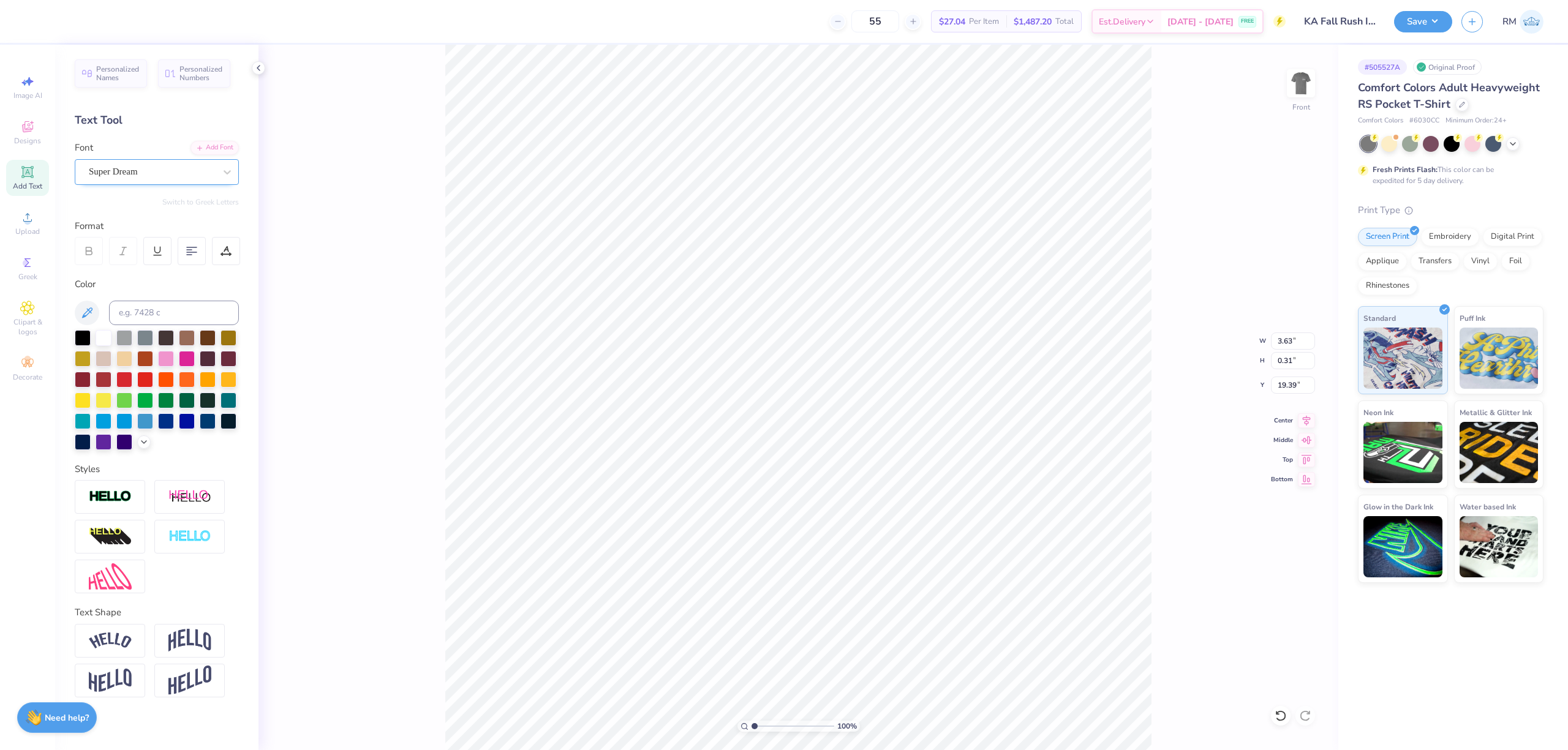
click at [137, 175] on div "Super Dream" at bounding box center [152, 171] width 128 height 19
click at [146, 265] on div "[PERSON_NAME]" at bounding box center [156, 268] width 132 height 13
type input "ASIMO"
type input "0.29"
type input "19.43"
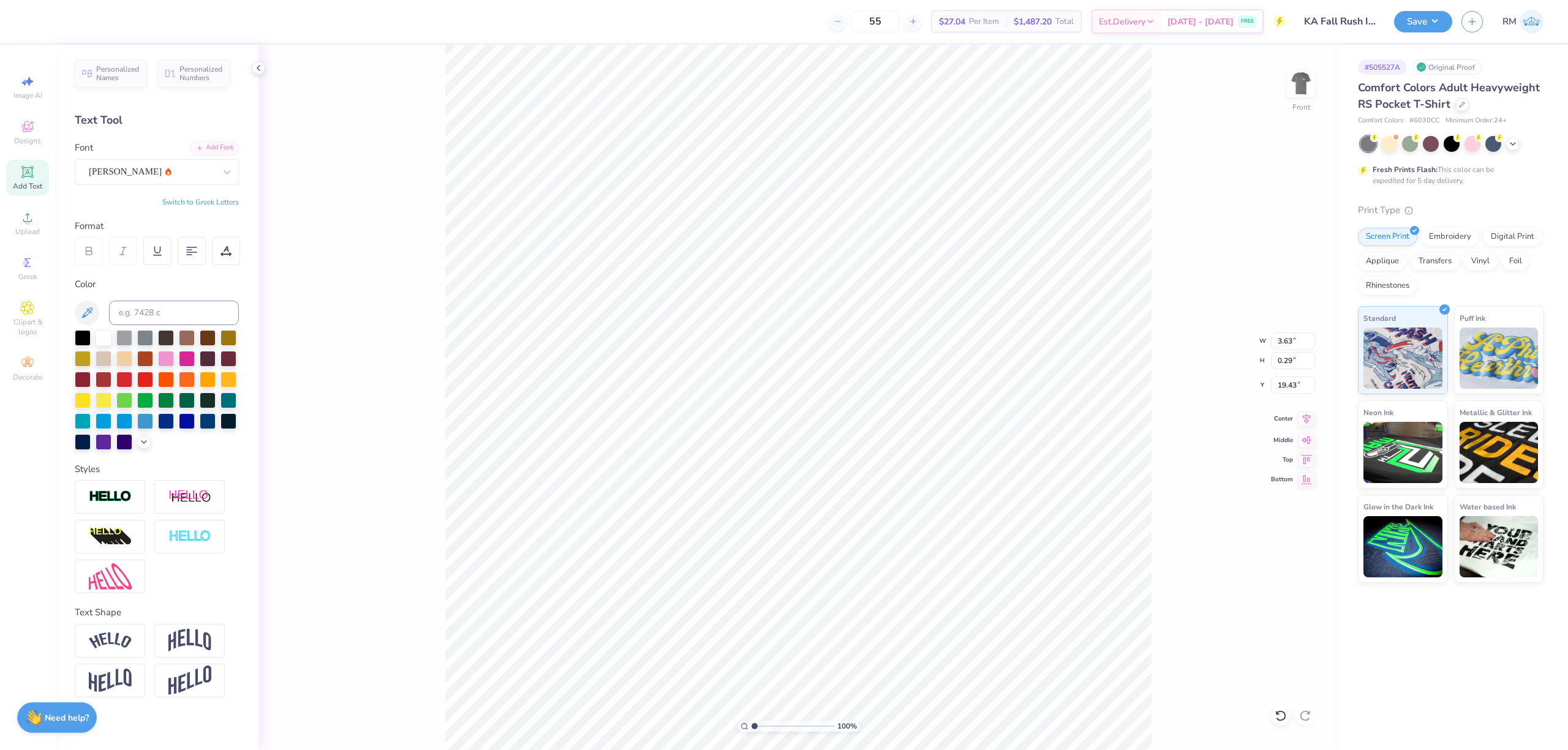
click at [1306, 416] on icon at bounding box center [1306, 418] width 8 height 10
click at [1293, 366] on input "11.01" at bounding box center [1292, 360] width 44 height 17
type input "15"
type input "12.00"
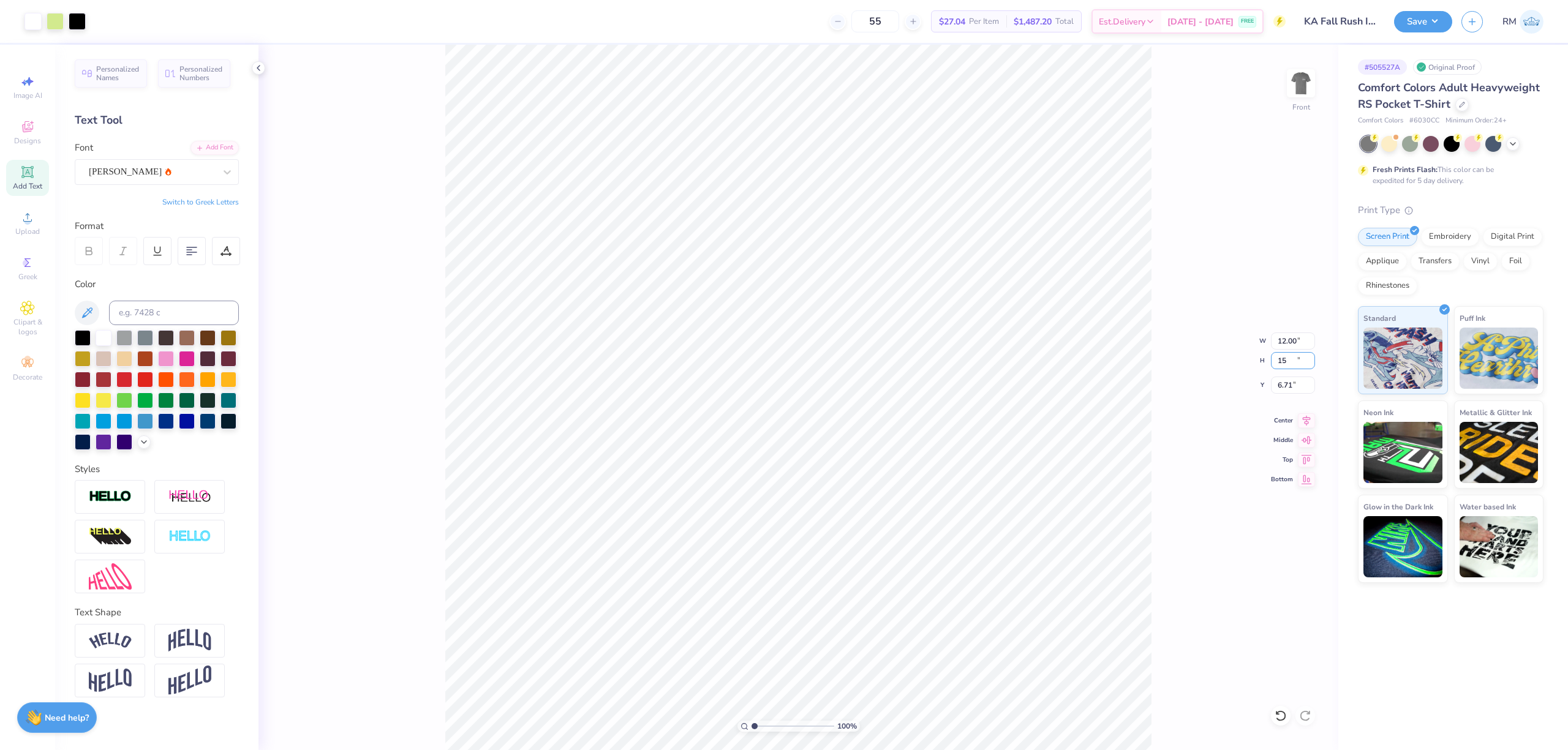
type input "15.00"
type input "6.71"
click at [33, 28] on div at bounding box center [33, 20] width 17 height 17
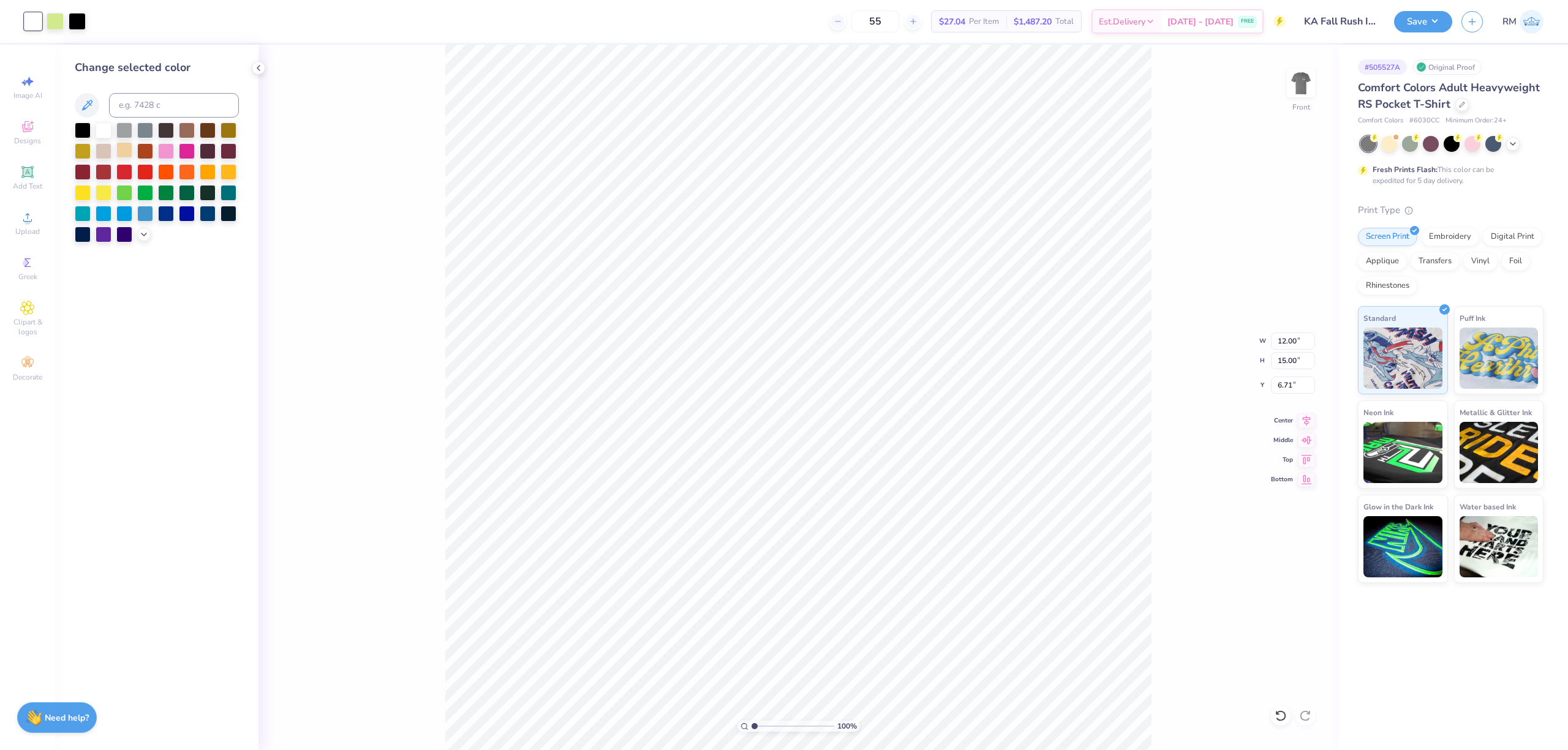
click at [123, 154] on div at bounding box center [124, 150] width 16 height 16
click at [147, 237] on icon at bounding box center [143, 233] width 10 height 10
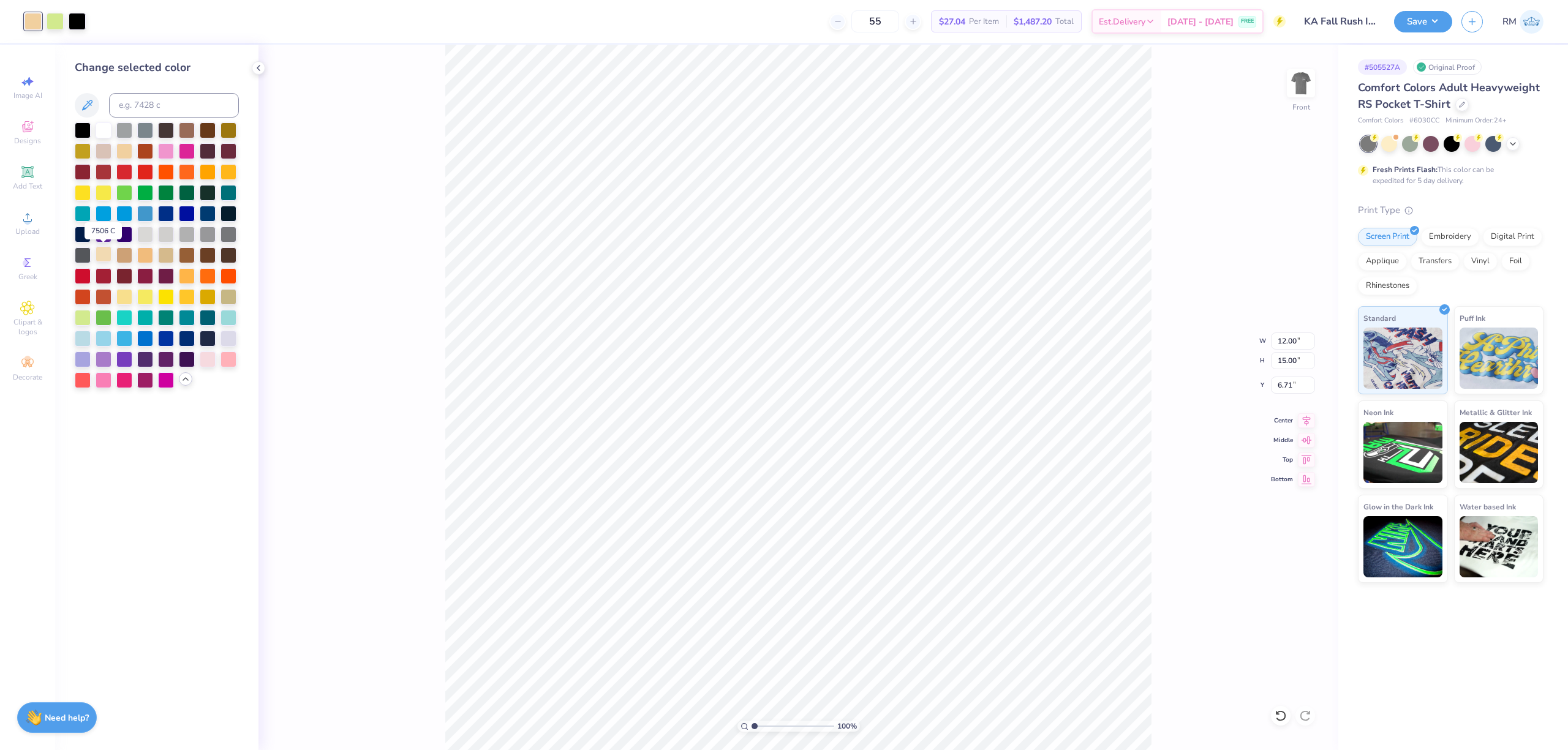
click at [100, 257] on div at bounding box center [103, 253] width 16 height 16
click at [204, 358] on div at bounding box center [207, 357] width 16 height 16
click at [125, 155] on div at bounding box center [124, 150] width 16 height 16
click at [144, 235] on div at bounding box center [144, 233] width 16 height 16
click at [98, 259] on div at bounding box center [103, 253] width 16 height 16
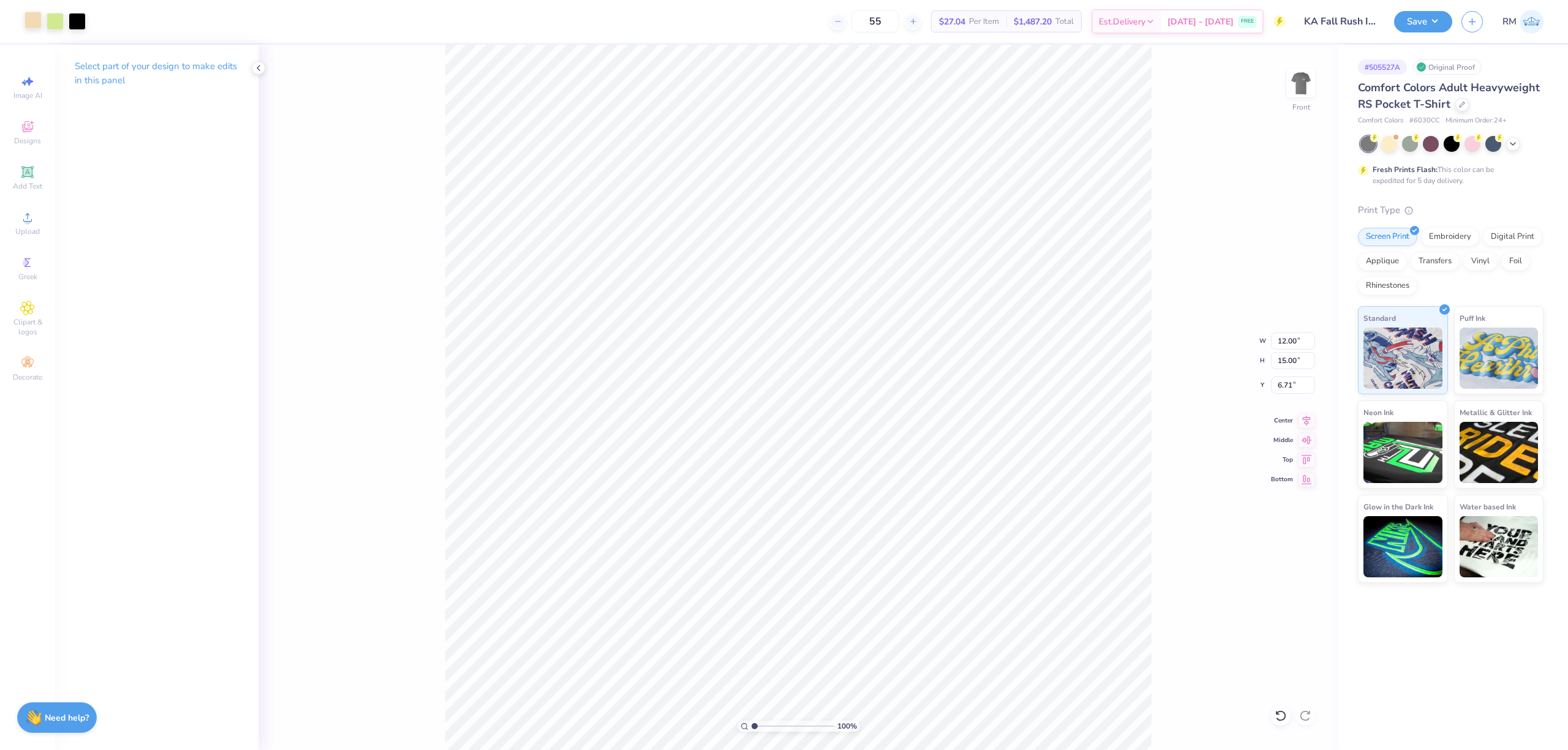
click at [34, 31] on div "Art colors" at bounding box center [43, 21] width 86 height 43
click at [33, 26] on div at bounding box center [33, 20] width 17 height 17
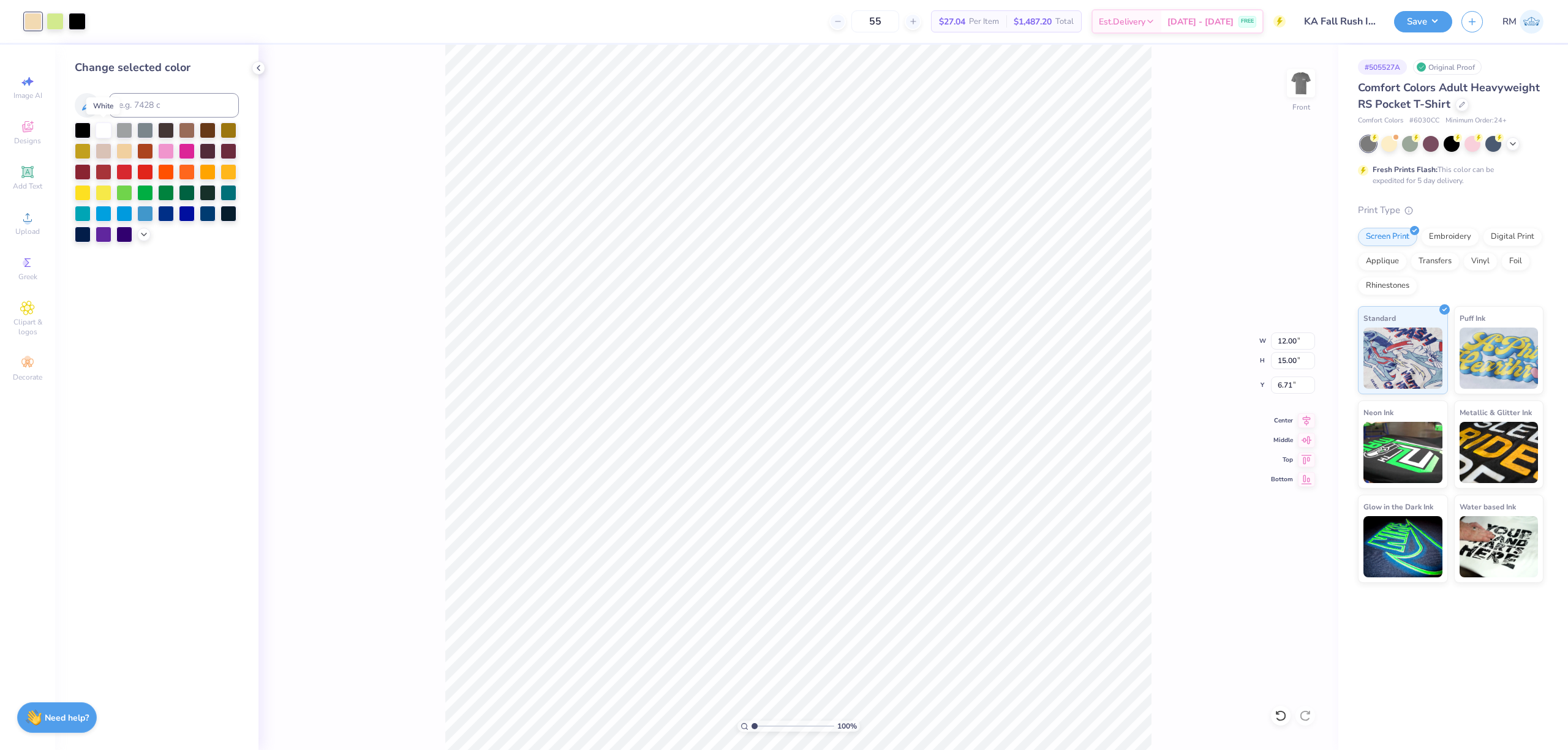
drag, startPoint x: 99, startPoint y: 126, endPoint x: 1275, endPoint y: 411, distance: 1210.0
click at [99, 125] on div at bounding box center [103, 130] width 16 height 16
click at [1292, 387] on input "6.71" at bounding box center [1292, 384] width 44 height 17
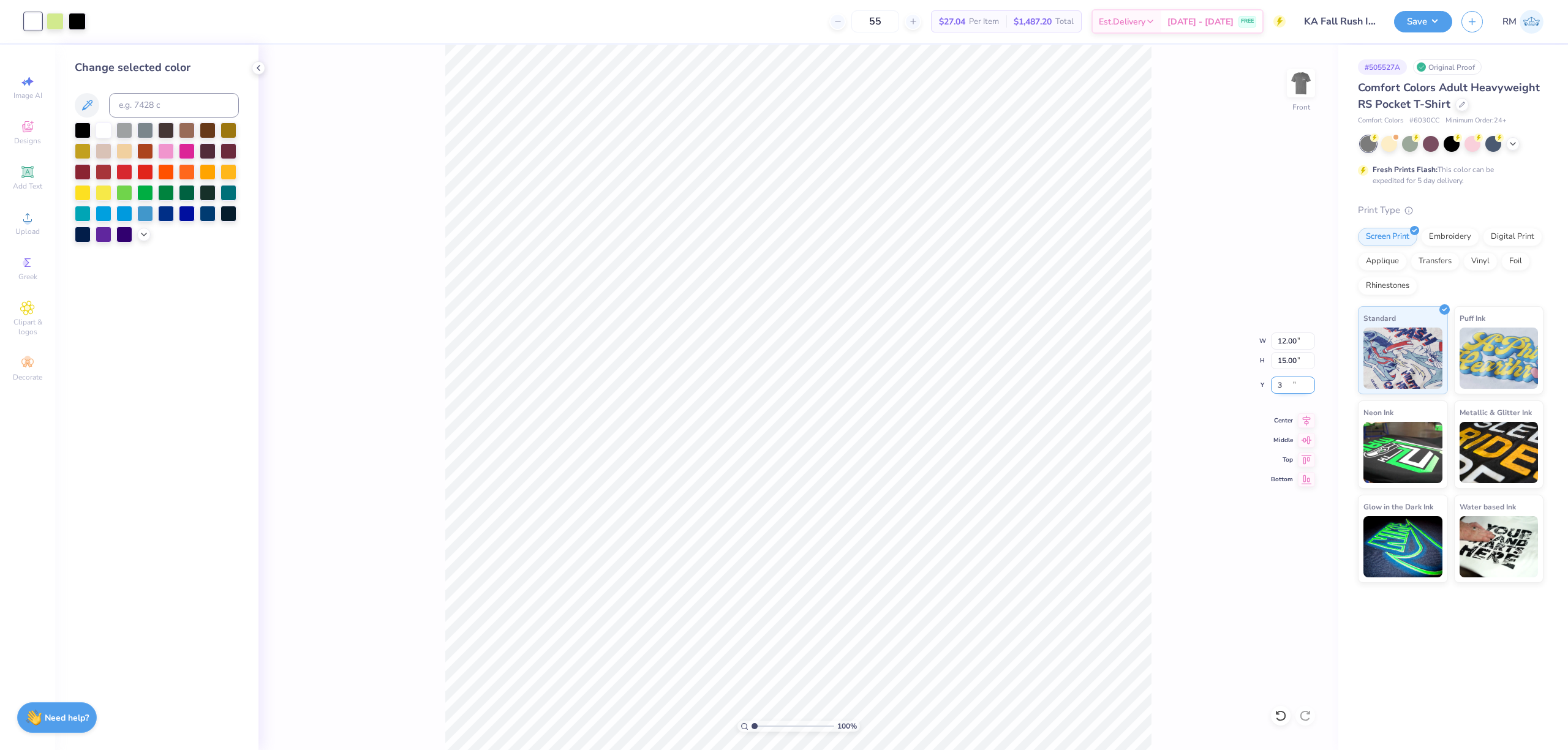
type input "3.00"
click at [1425, 20] on button "Save" at bounding box center [1423, 20] width 58 height 21
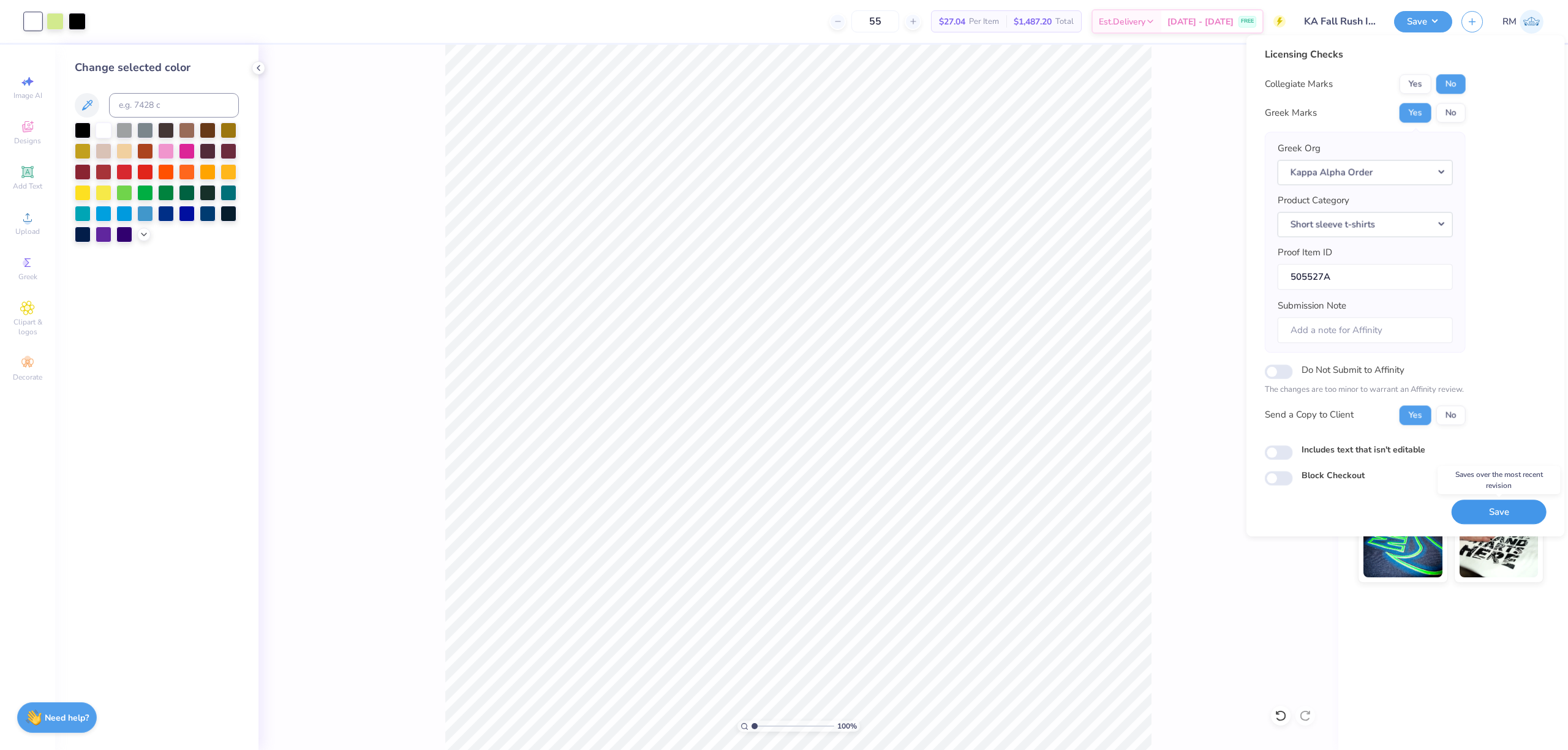
click at [1509, 503] on button "Save" at bounding box center [1499, 512] width 95 height 25
